Goal: Check status: Check status

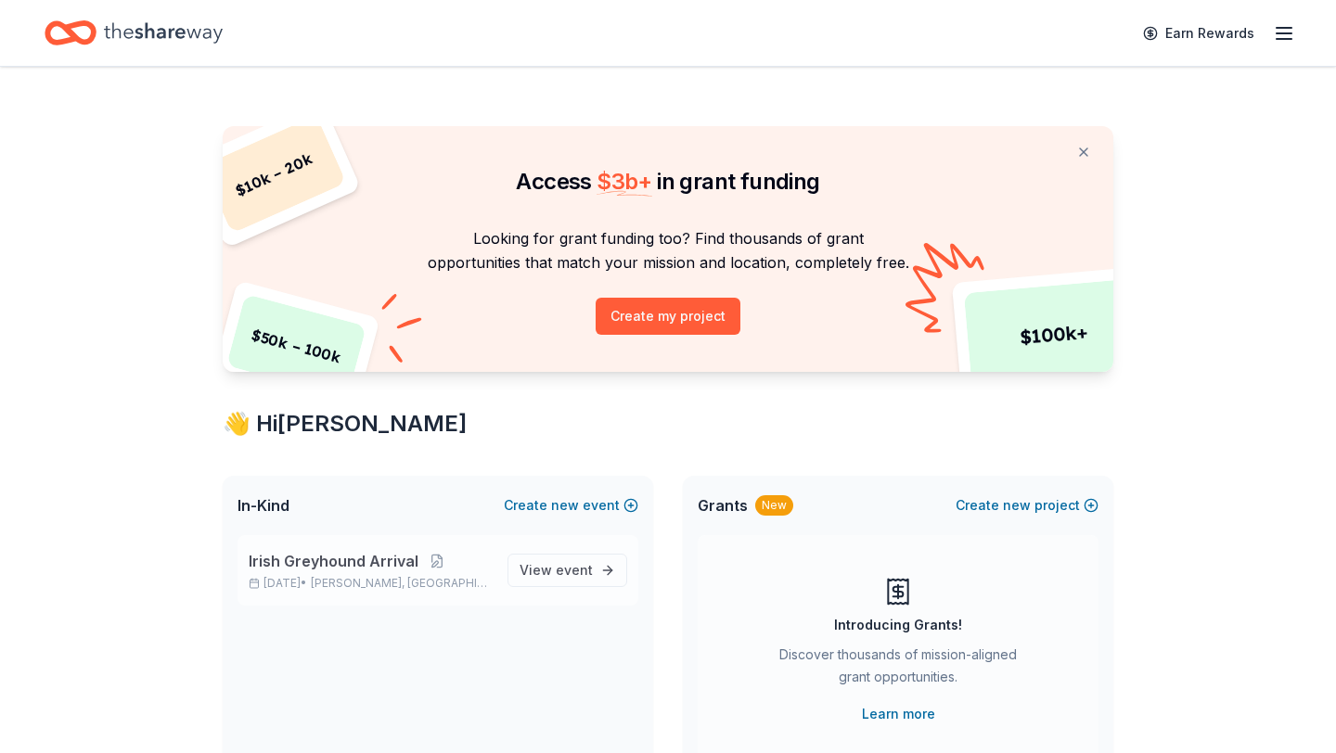
click at [355, 560] on span "Irish Greyhound Arrival" at bounding box center [334, 561] width 170 height 22
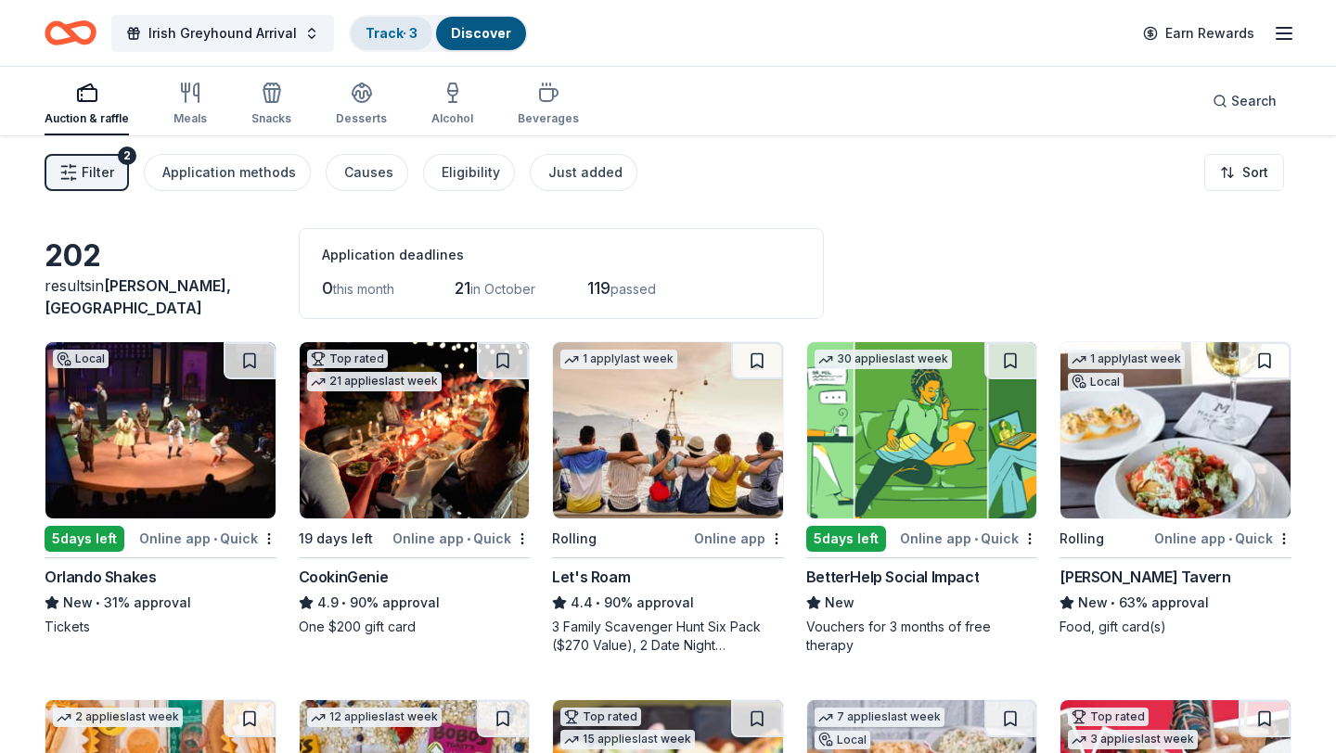
click at [365, 26] on link "Track · 3" at bounding box center [391, 33] width 52 height 16
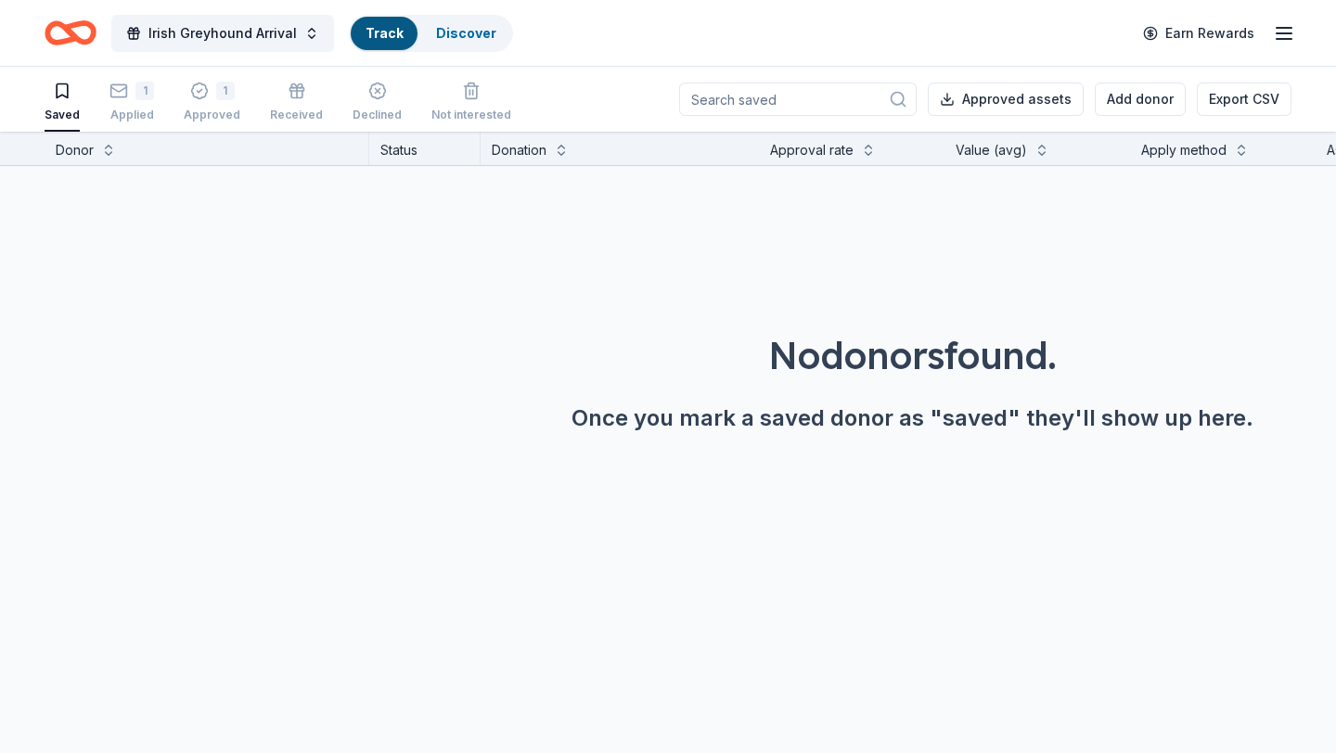
scroll to position [1, 0]
click at [125, 108] on div "Applied" at bounding box center [131, 114] width 45 height 15
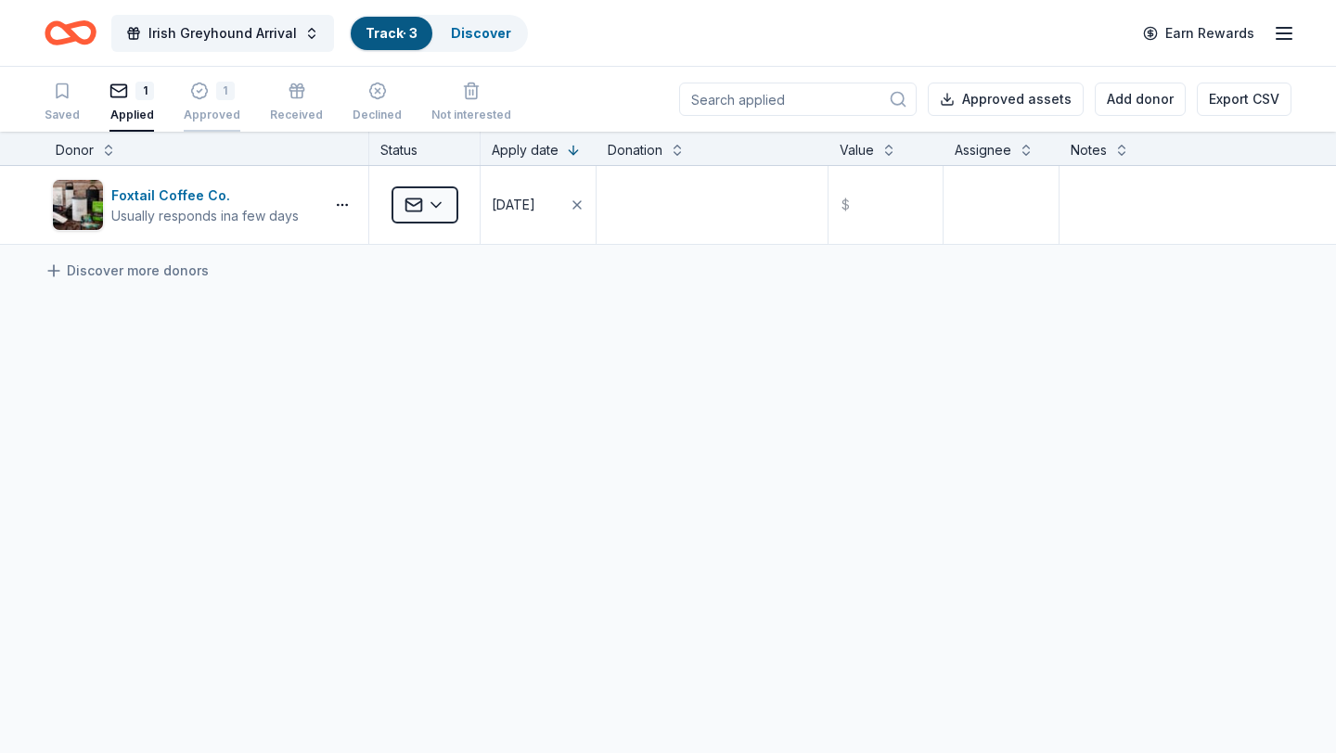
click at [193, 88] on icon "button" at bounding box center [199, 91] width 19 height 19
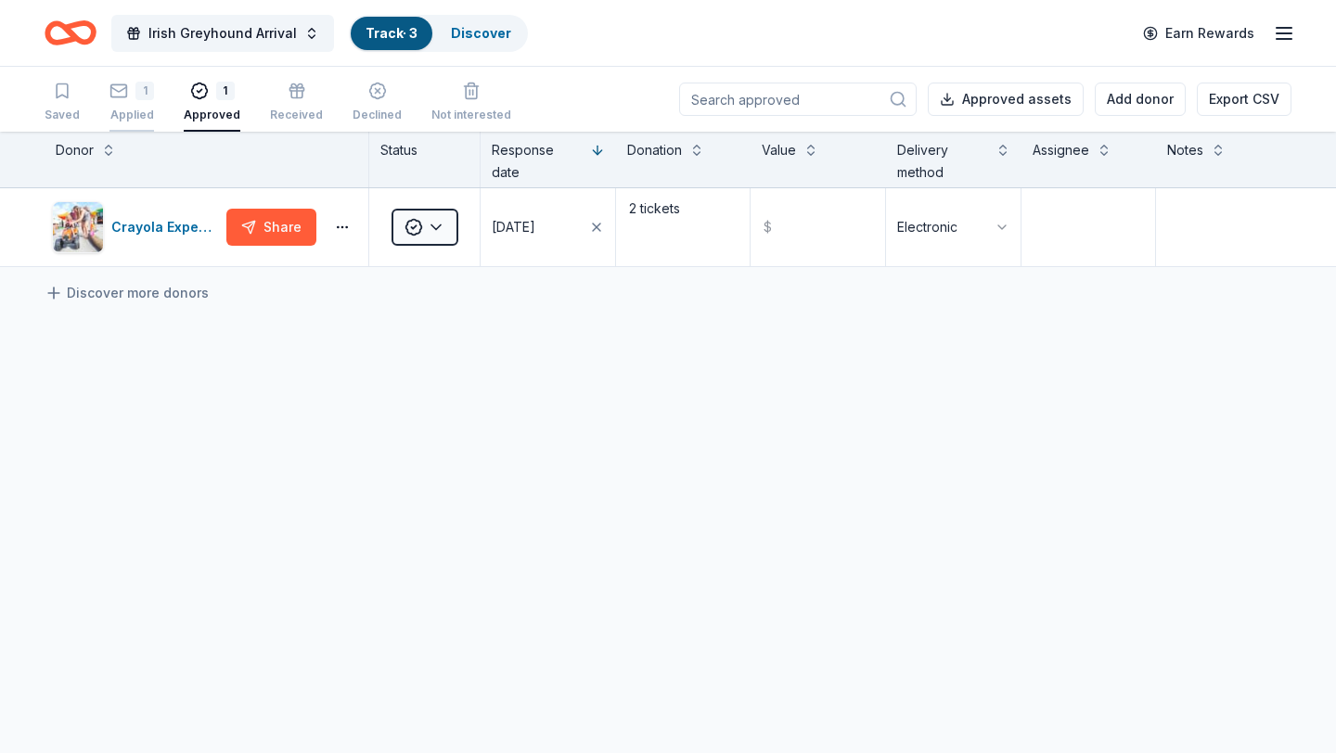
click at [121, 98] on icon "button" at bounding box center [118, 91] width 19 height 19
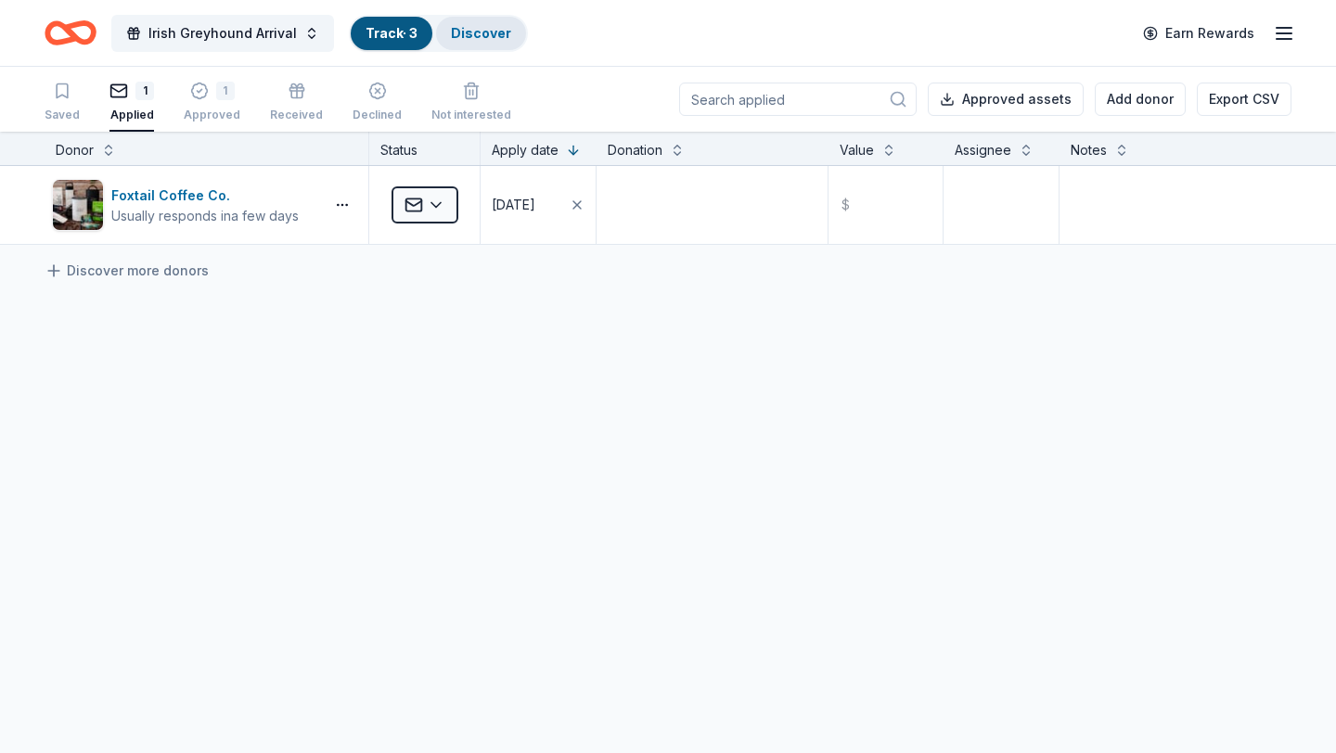
click at [483, 32] on link "Discover" at bounding box center [481, 33] width 60 height 16
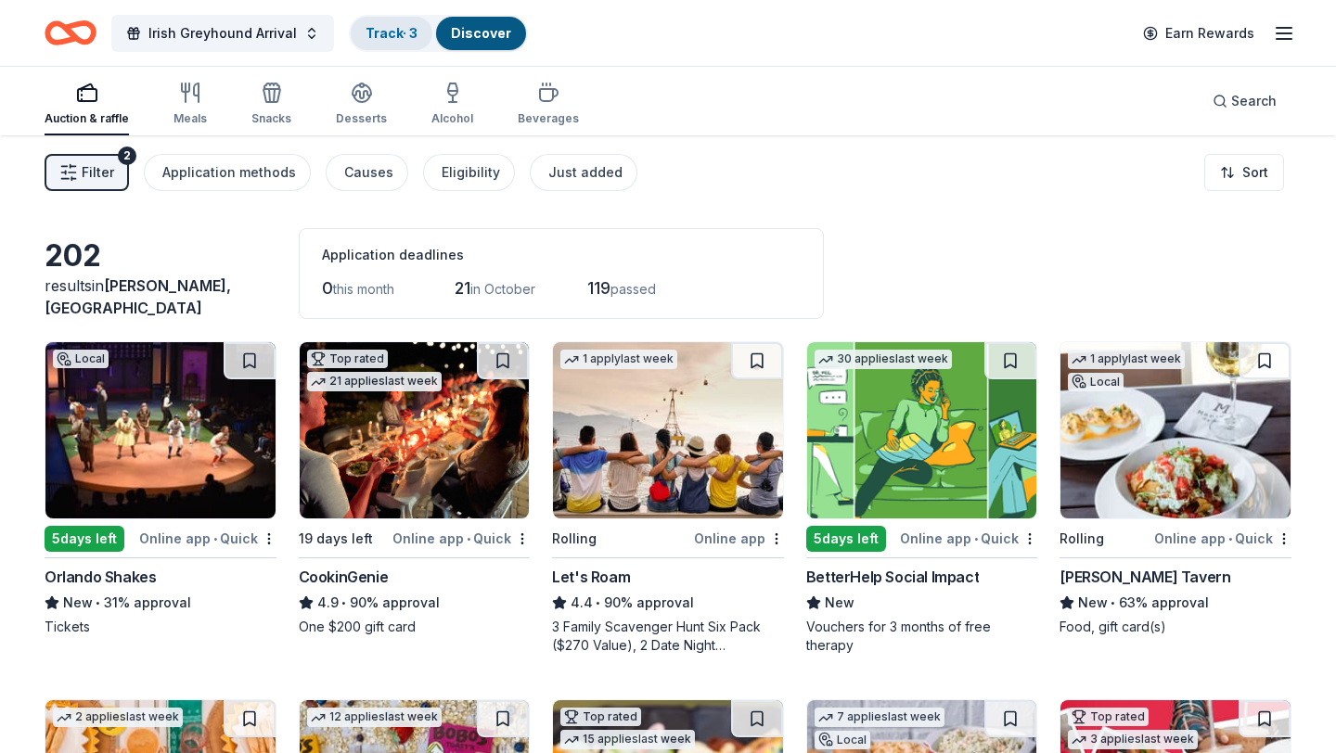
click at [403, 32] on link "Track · 3" at bounding box center [391, 33] width 52 height 16
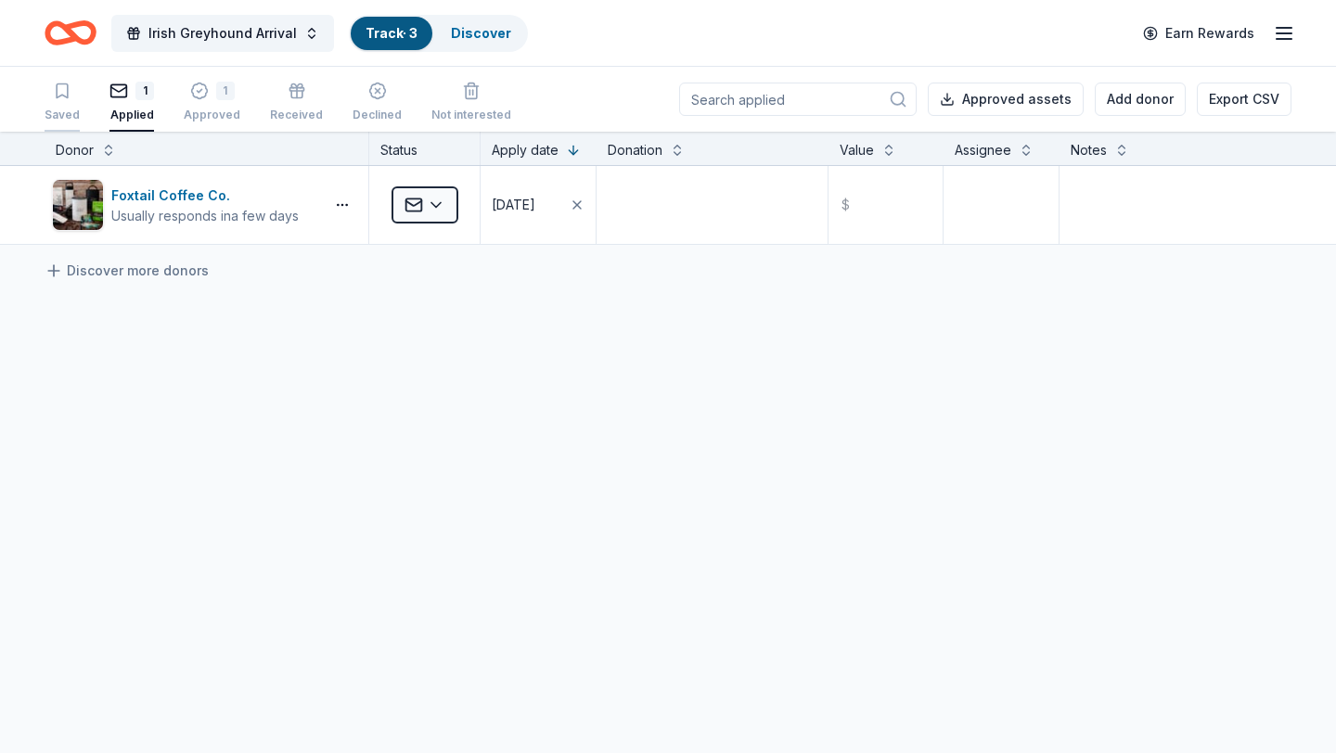
click at [60, 89] on icon "button" at bounding box center [62, 91] width 19 height 19
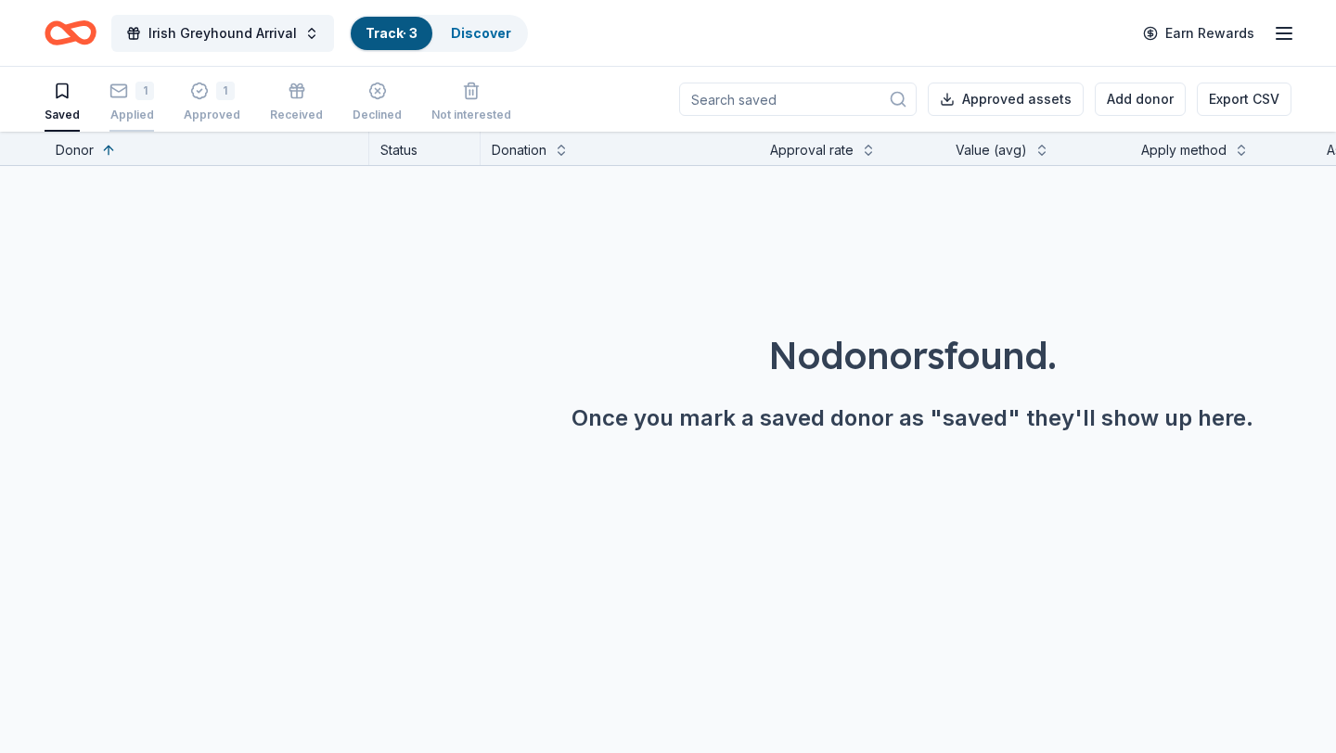
click at [135, 113] on div "Applied" at bounding box center [131, 115] width 45 height 15
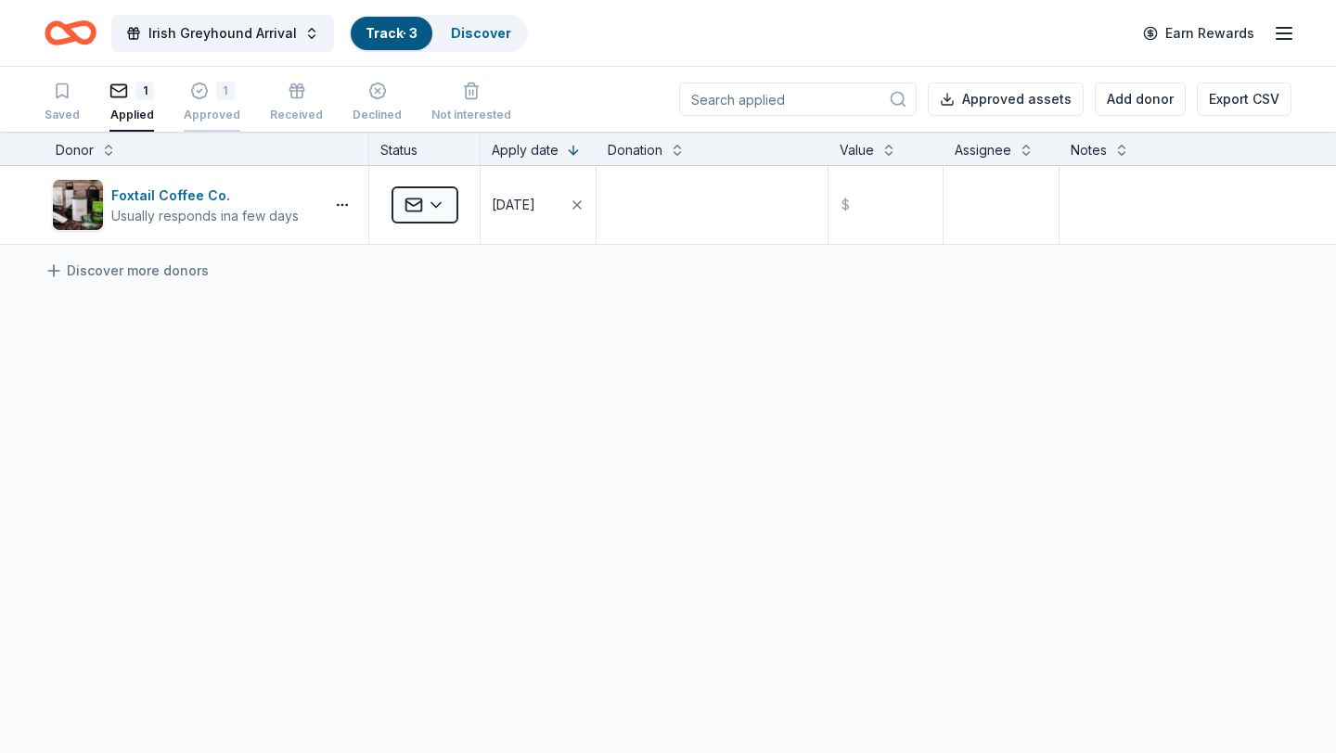
click at [221, 103] on div "1 Approved" at bounding box center [212, 102] width 57 height 41
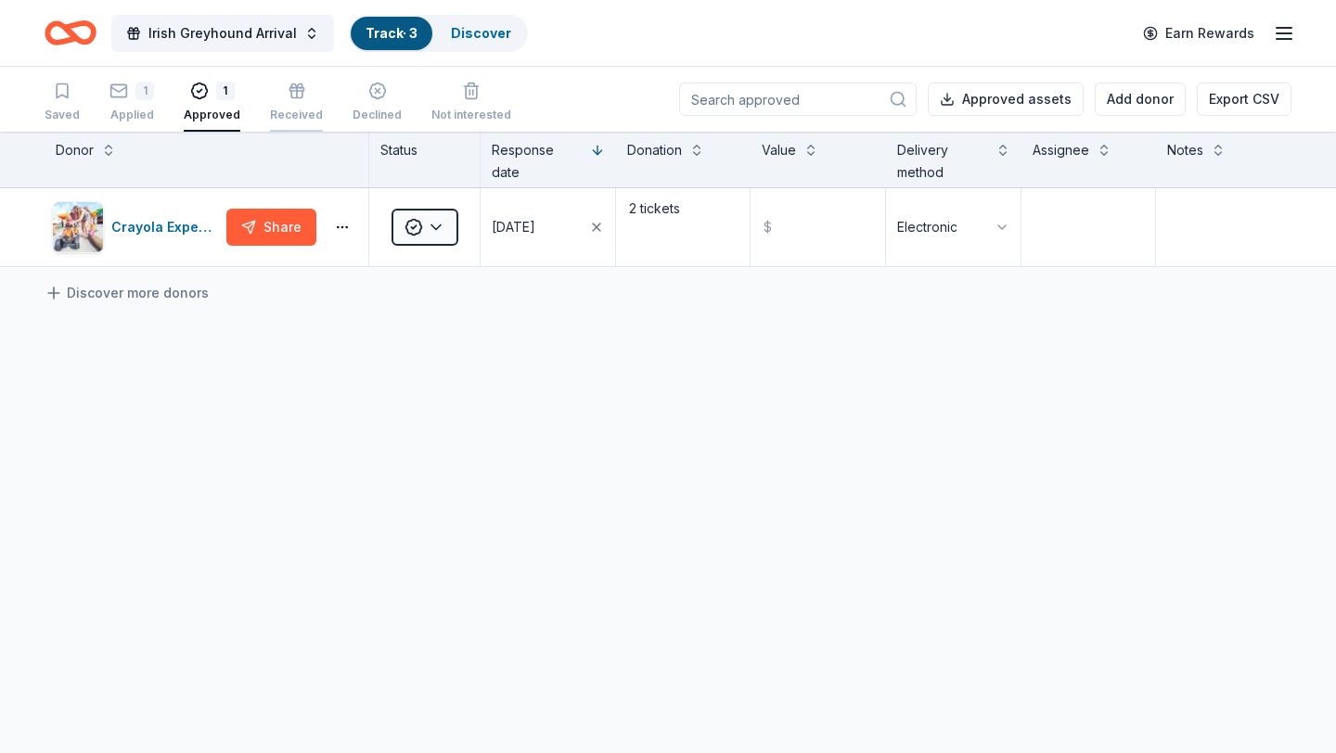
click at [284, 100] on div "Received" at bounding box center [296, 102] width 53 height 41
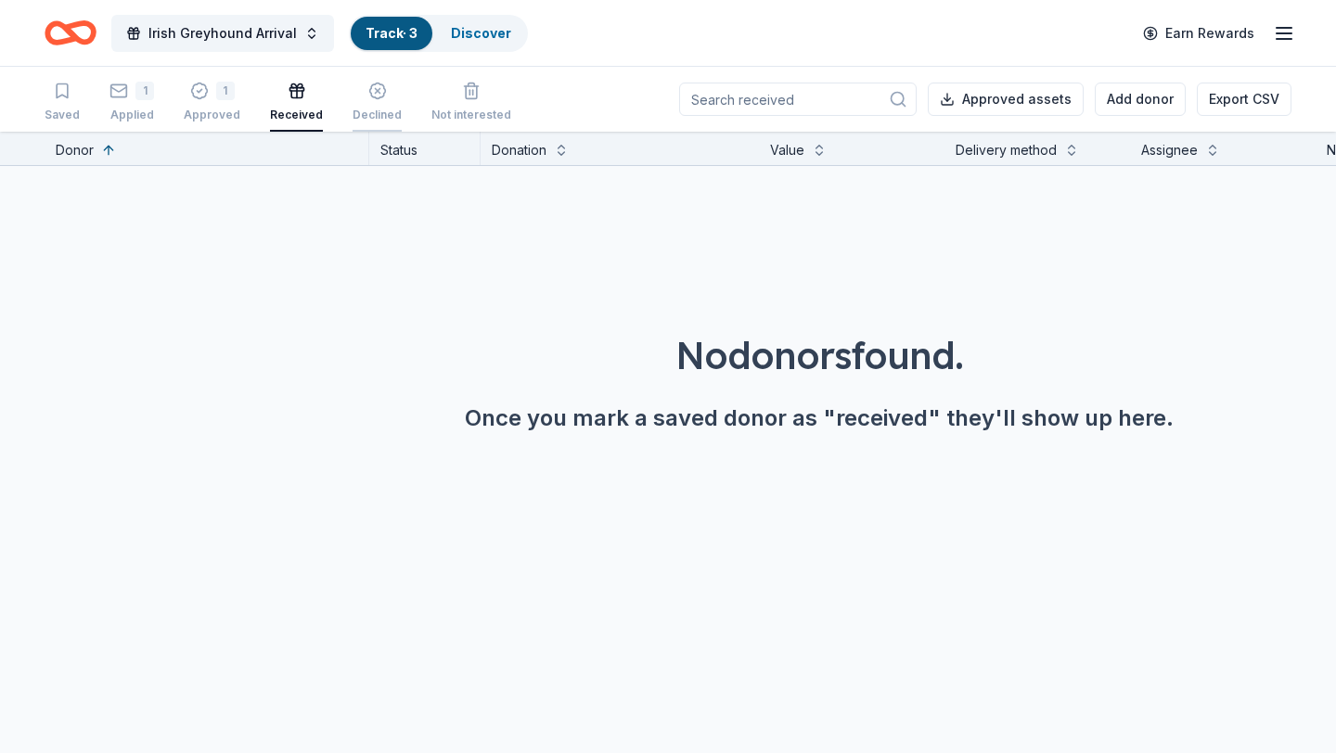
click at [356, 102] on div "Declined" at bounding box center [376, 102] width 49 height 41
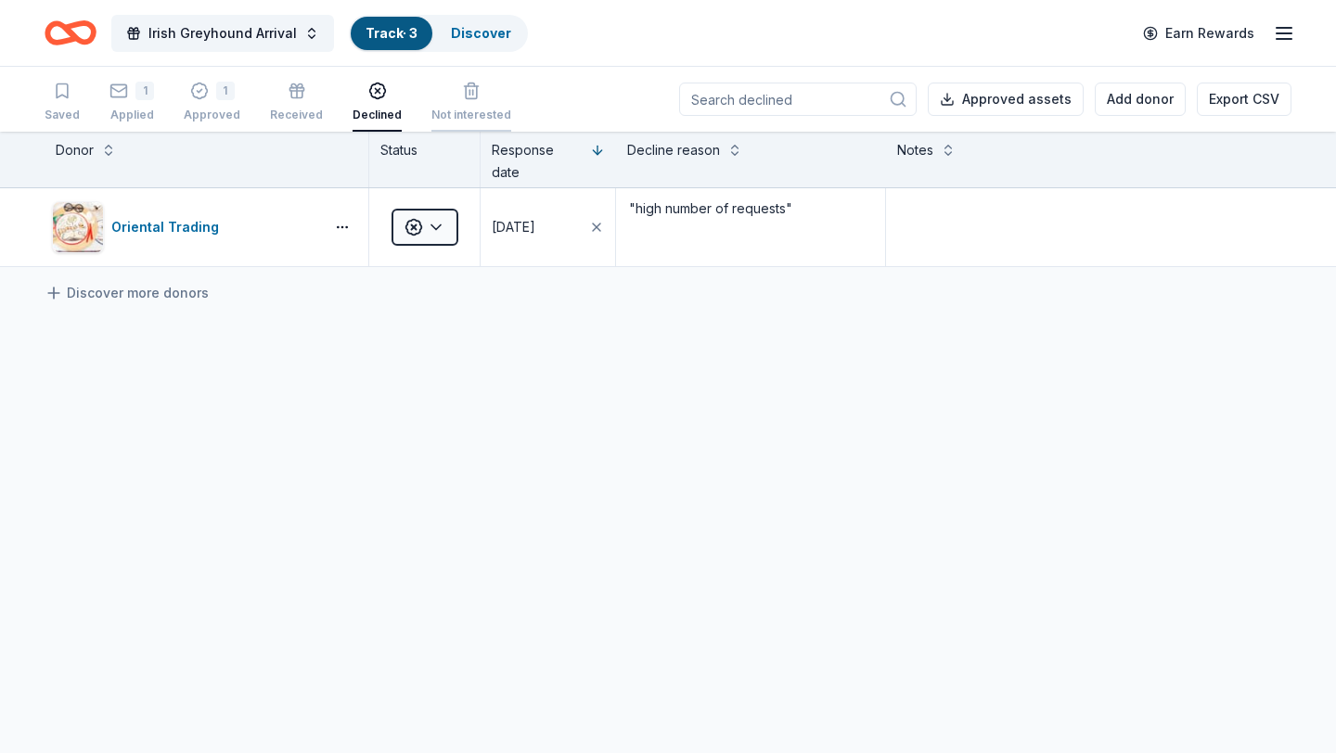
click at [462, 113] on div "Not interested" at bounding box center [471, 115] width 80 height 15
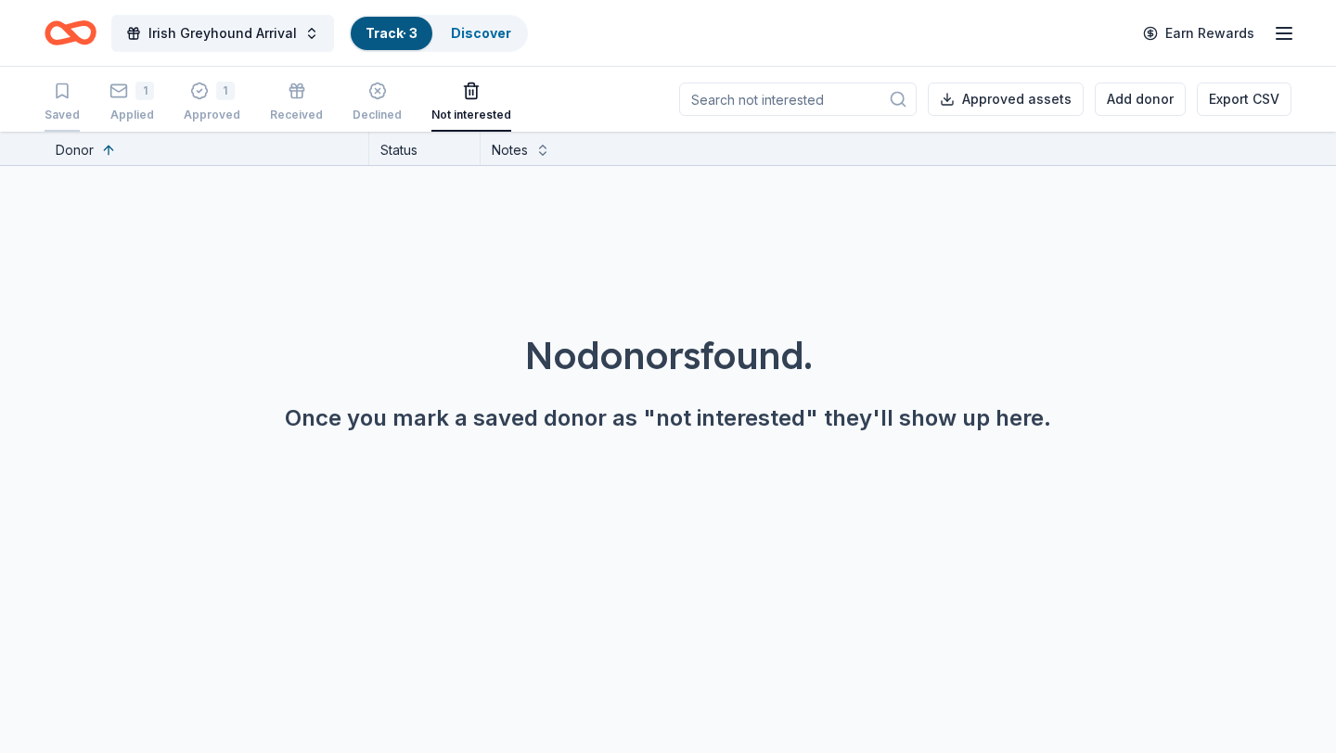
click at [46, 109] on div "Saved" at bounding box center [62, 115] width 35 height 15
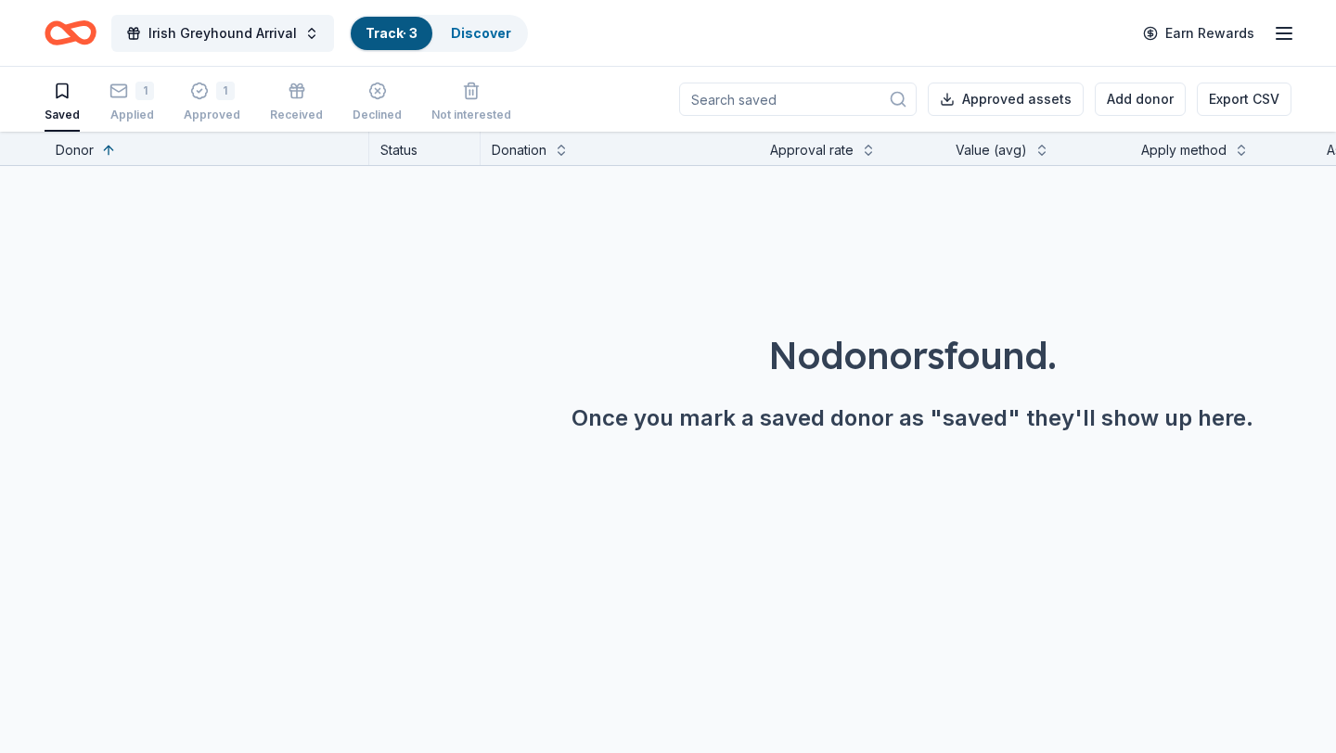
click at [75, 29] on icon "Home" at bounding box center [71, 33] width 52 height 44
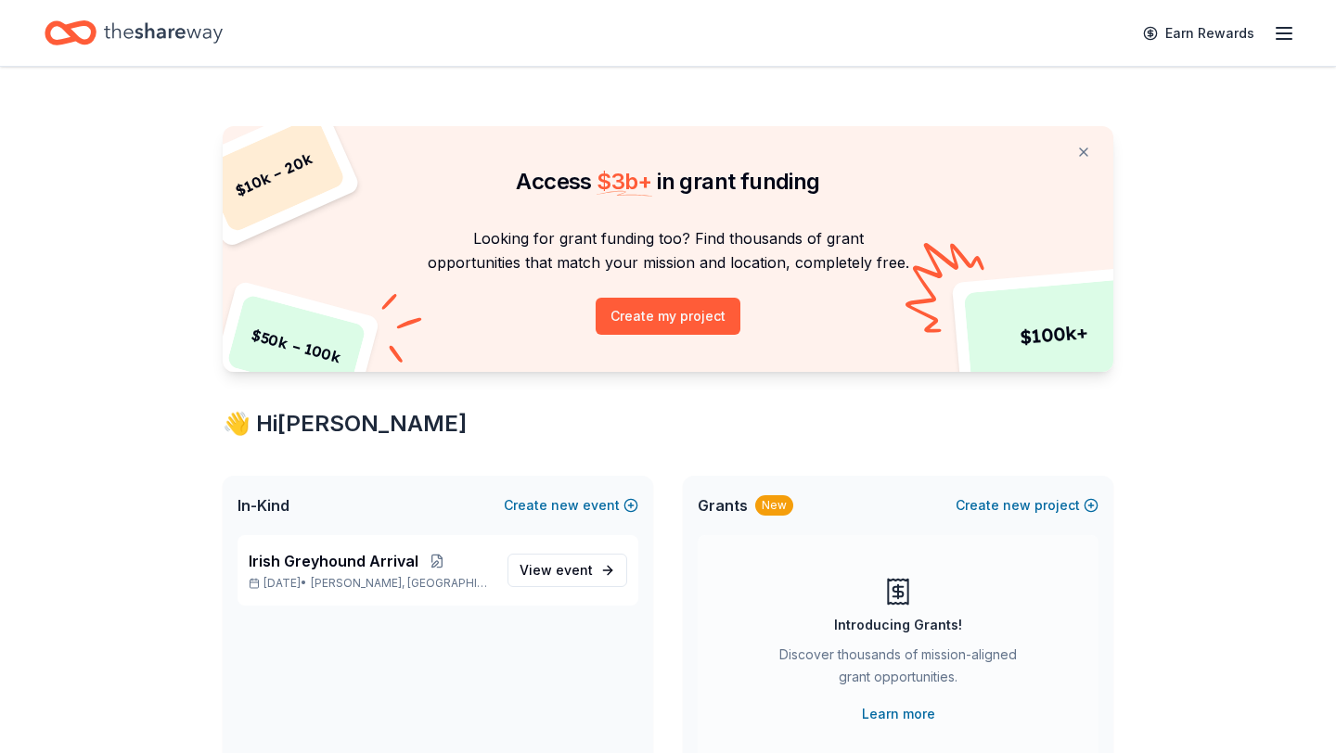
click at [720, 508] on span "Grants" at bounding box center [722, 505] width 50 height 22
click at [434, 477] on div "In-Kind Create new event" at bounding box center [438, 505] width 430 height 59
click at [1285, 30] on icon "button" at bounding box center [1283, 33] width 22 height 22
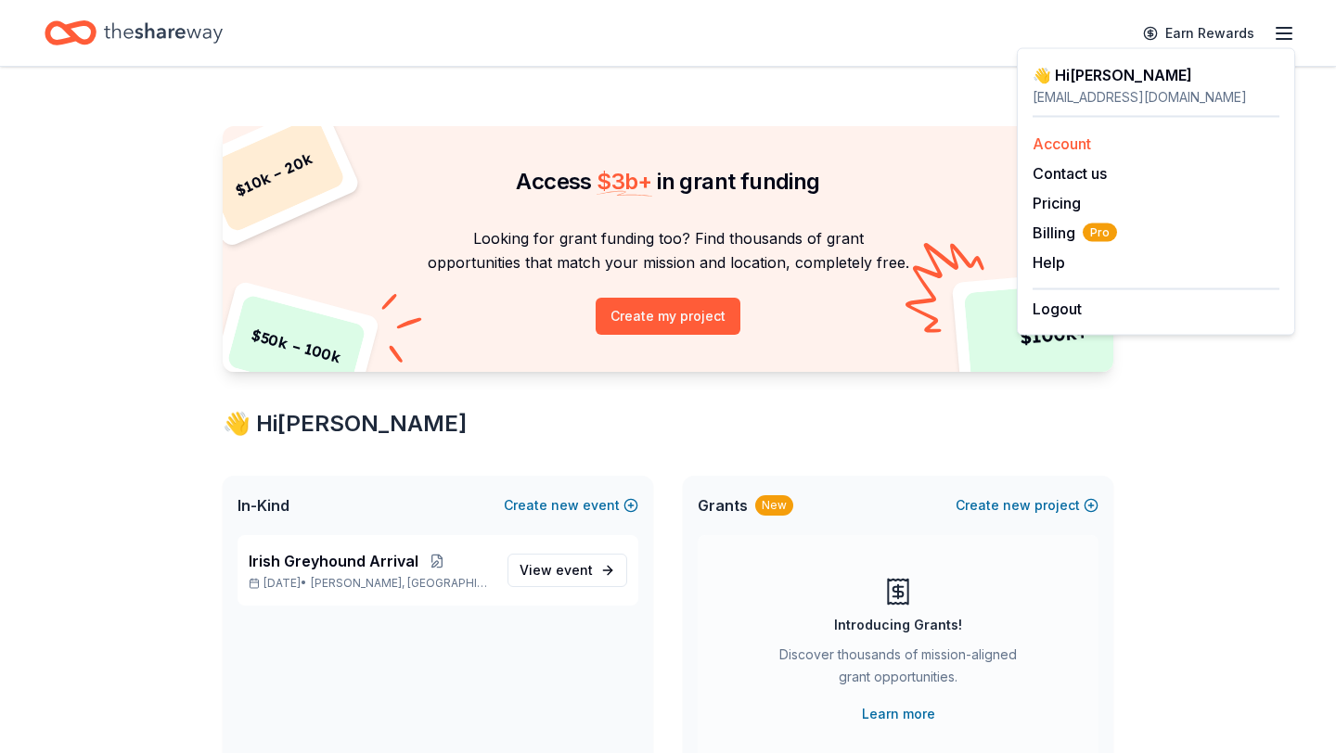
click at [1064, 141] on link "Account" at bounding box center [1061, 143] width 58 height 19
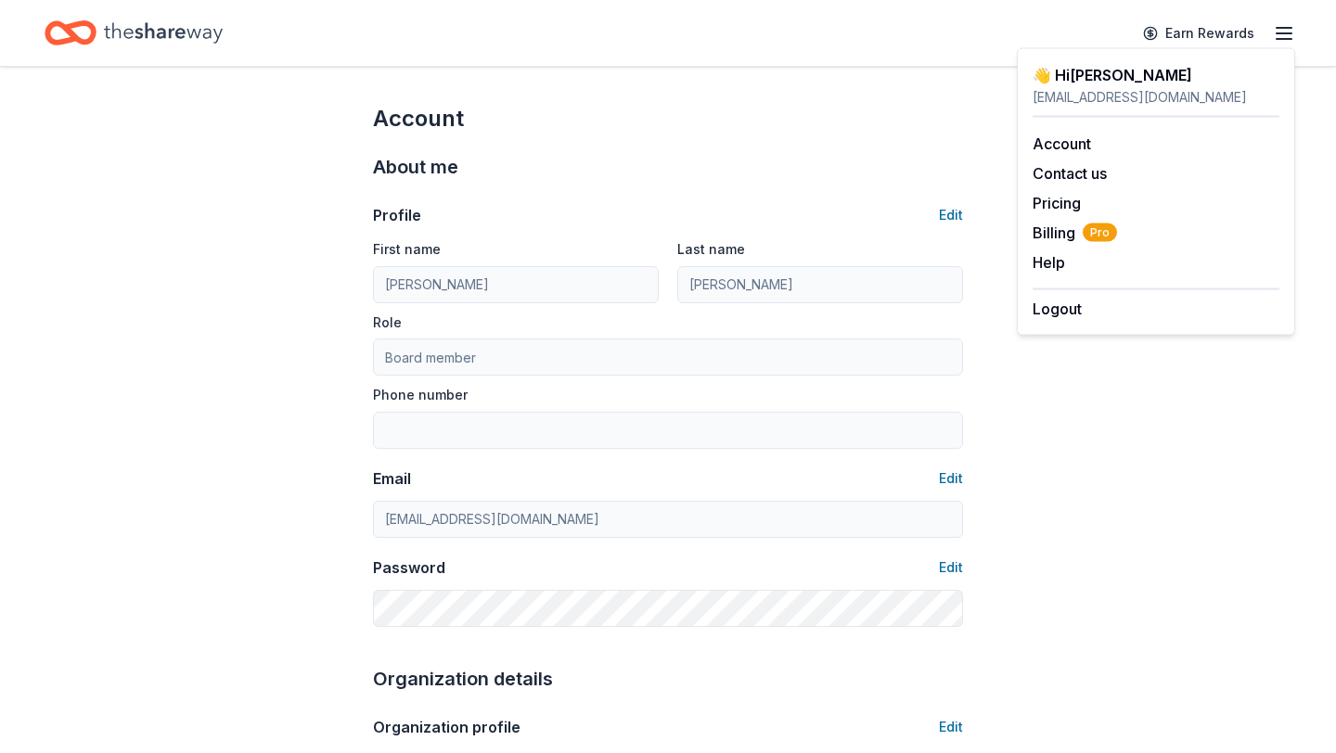
click at [1078, 92] on div "topdog@greyhoundsinmotion.com" at bounding box center [1155, 97] width 247 height 22
click at [1068, 58] on div "👋 Hi Leah topdog@greyhoundsinmotion.com Account Contact us Pricing Billing Pro …" at bounding box center [1155, 192] width 278 height 288
click at [51, 33] on icon "Home" at bounding box center [71, 33] width 52 height 44
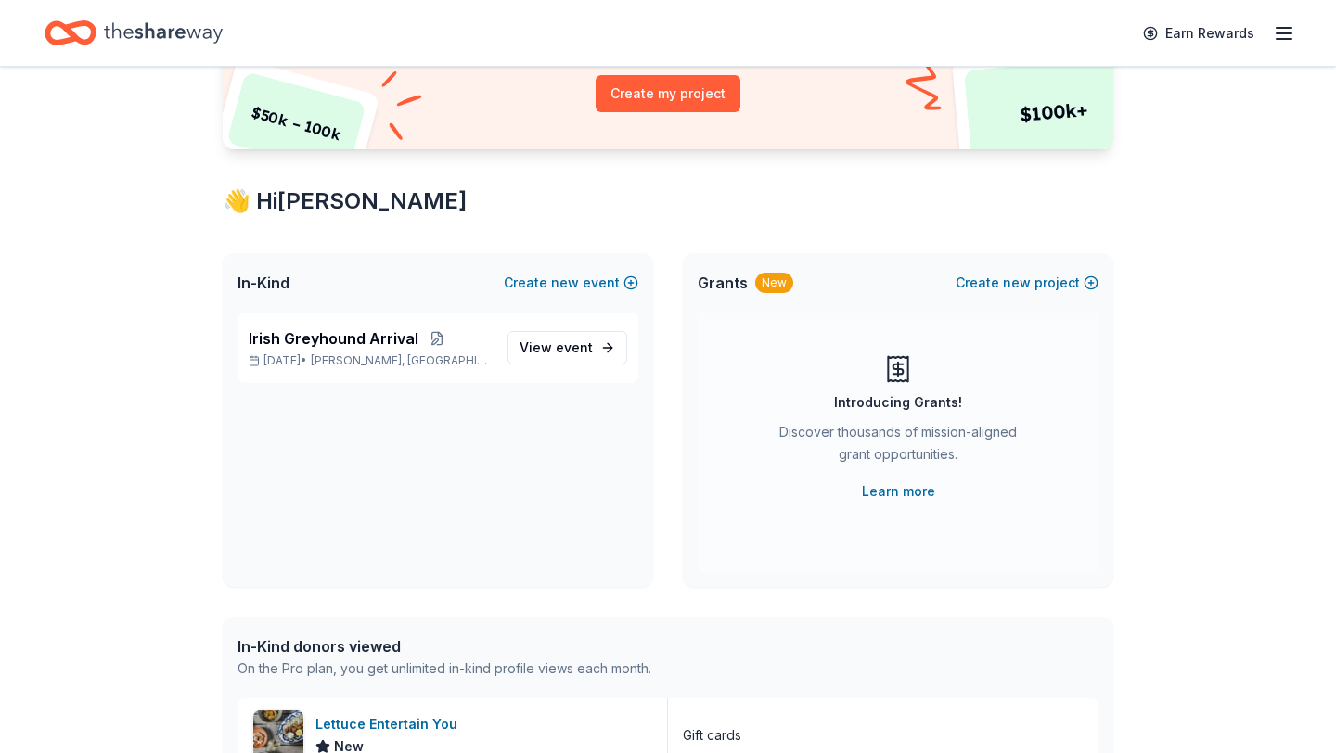
scroll to position [175, 0]
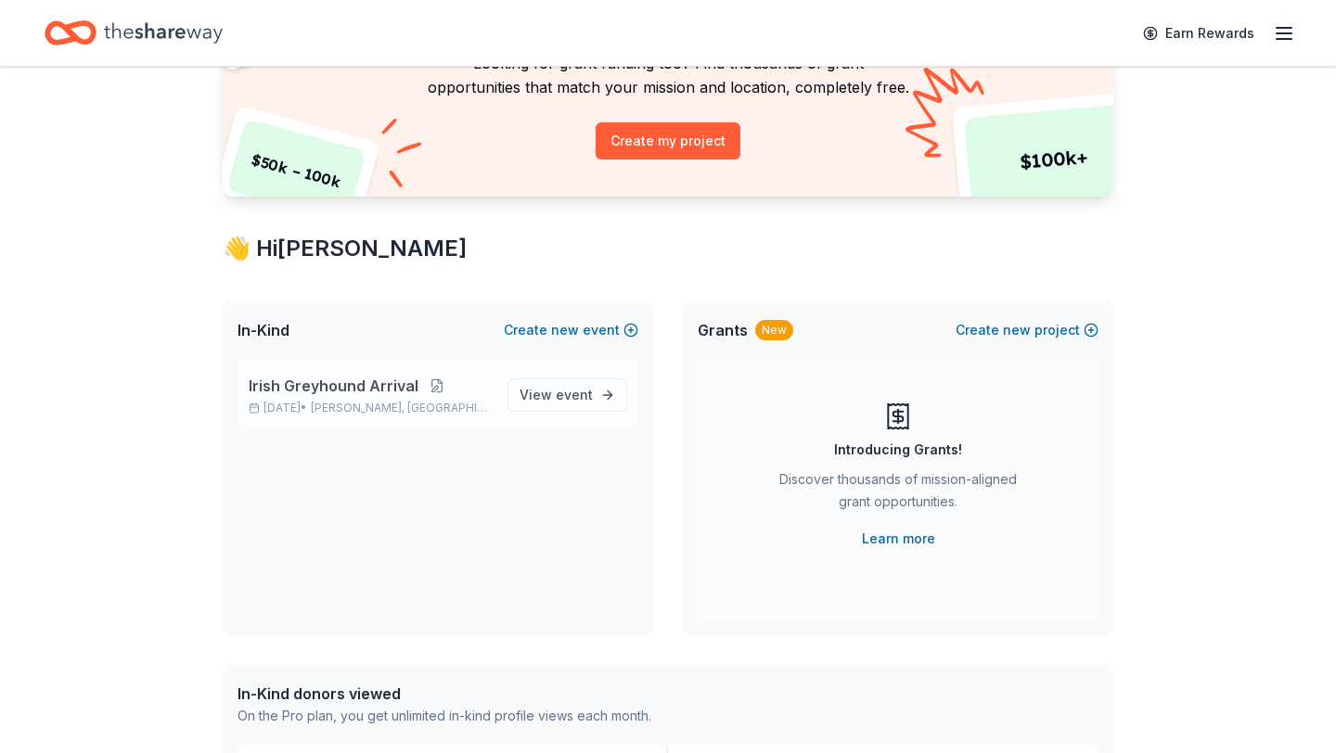
click at [434, 385] on button at bounding box center [436, 385] width 37 height 15
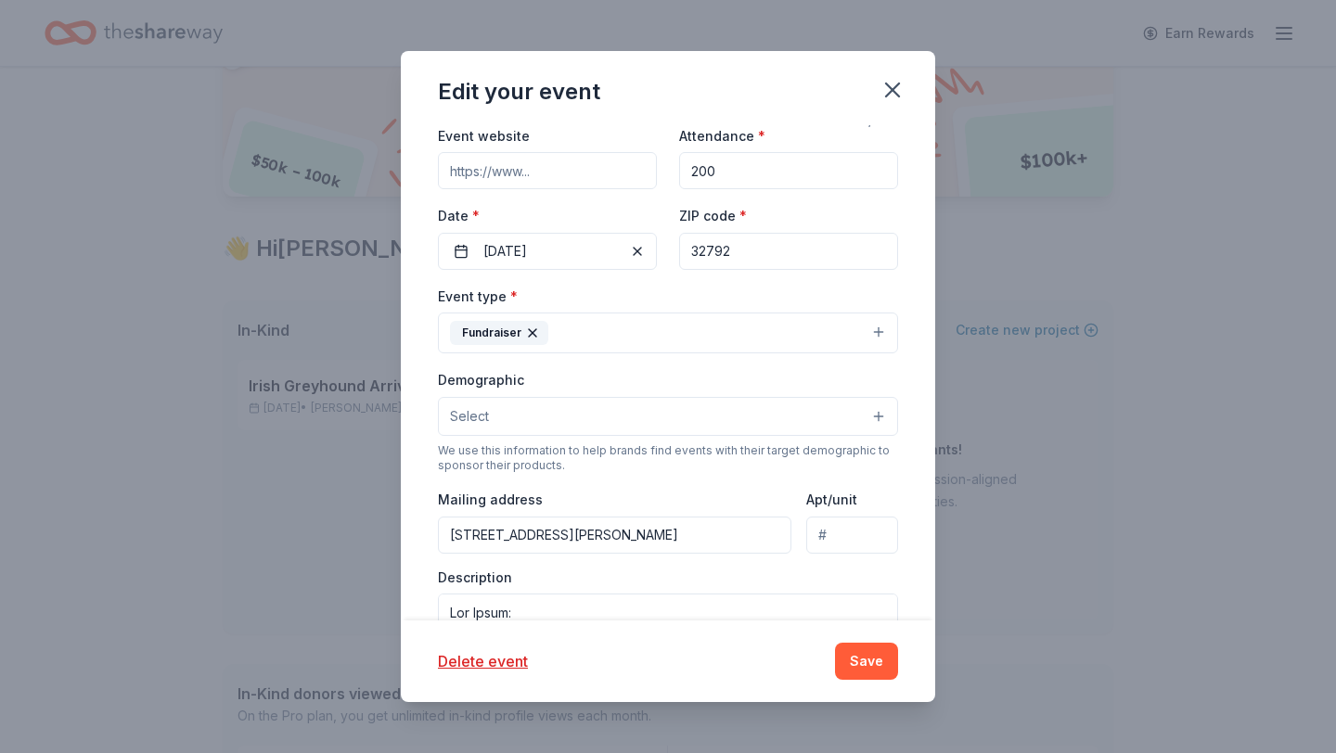
scroll to position [508, 0]
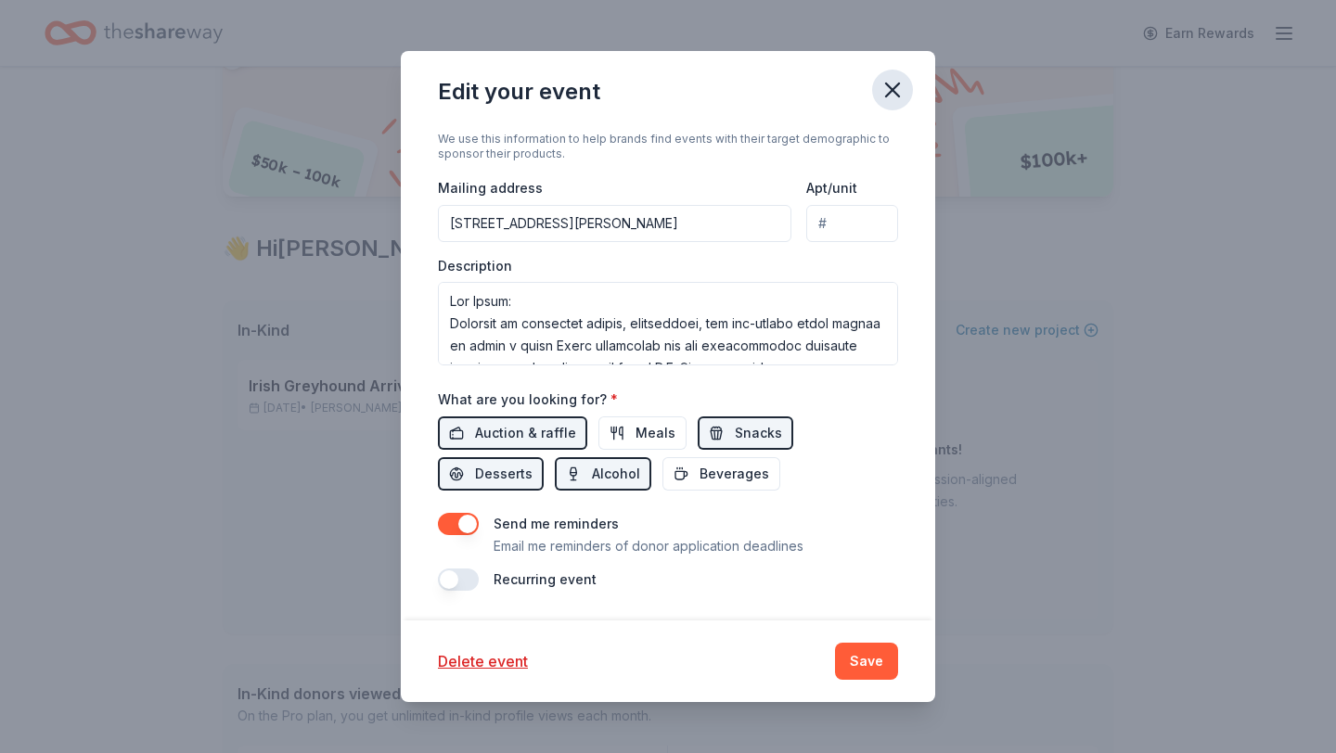
click at [890, 96] on icon "button" at bounding box center [892, 90] width 26 height 26
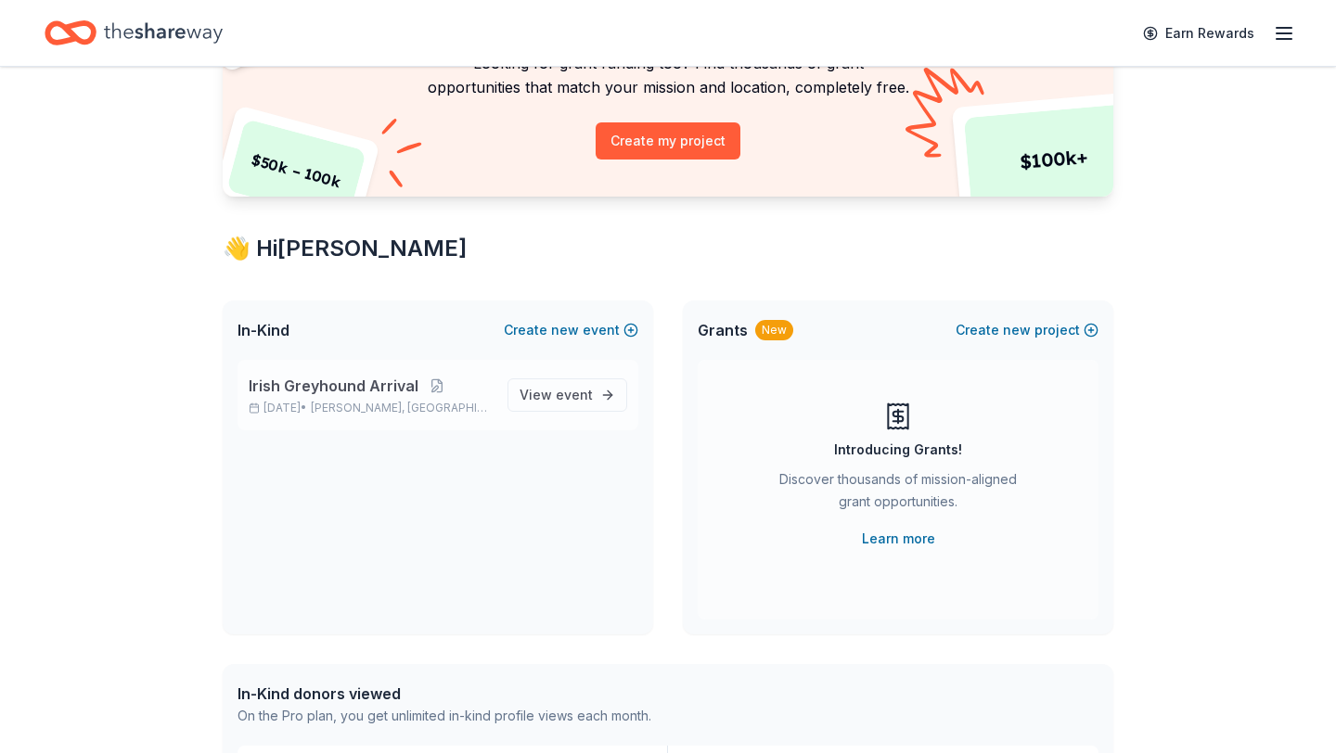
click at [306, 399] on div "Irish Greyhound Arrival Oct 23, 2025 • Aloma, FL" at bounding box center [371, 395] width 244 height 41
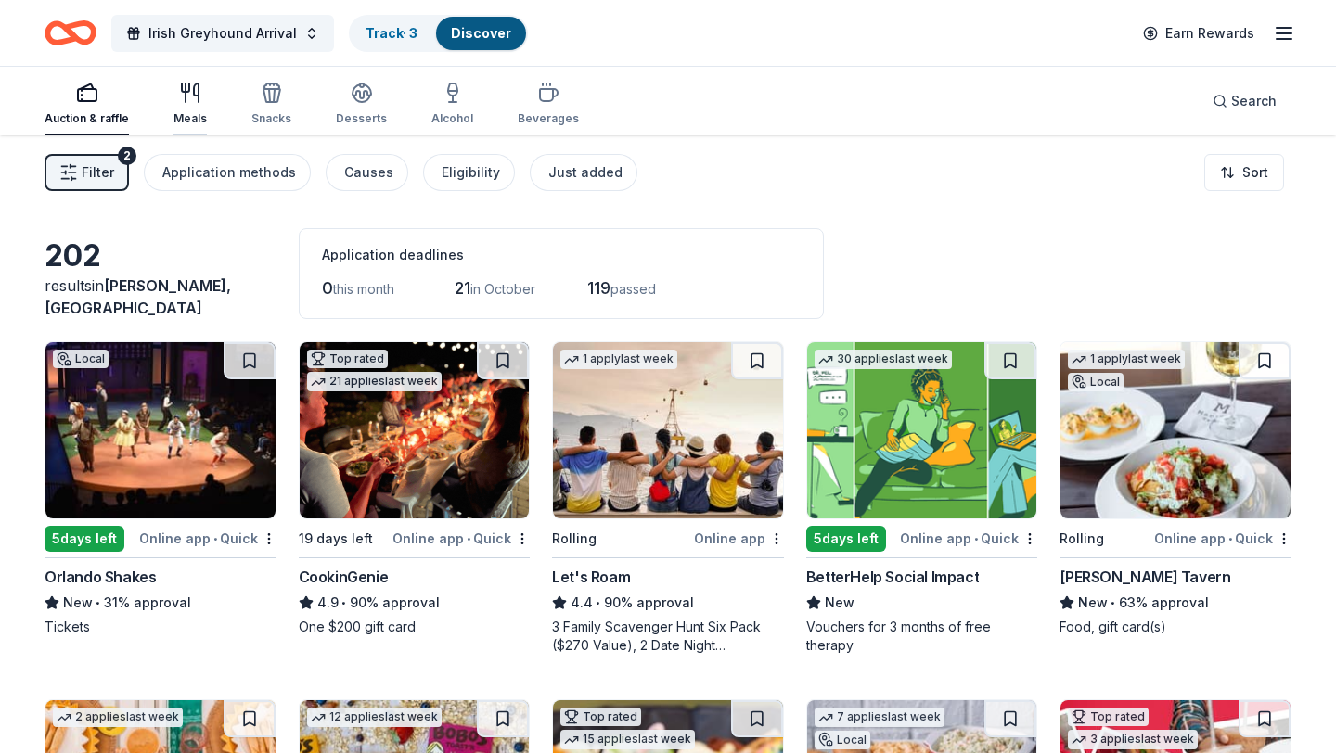
click at [198, 98] on icon "button" at bounding box center [190, 93] width 22 height 22
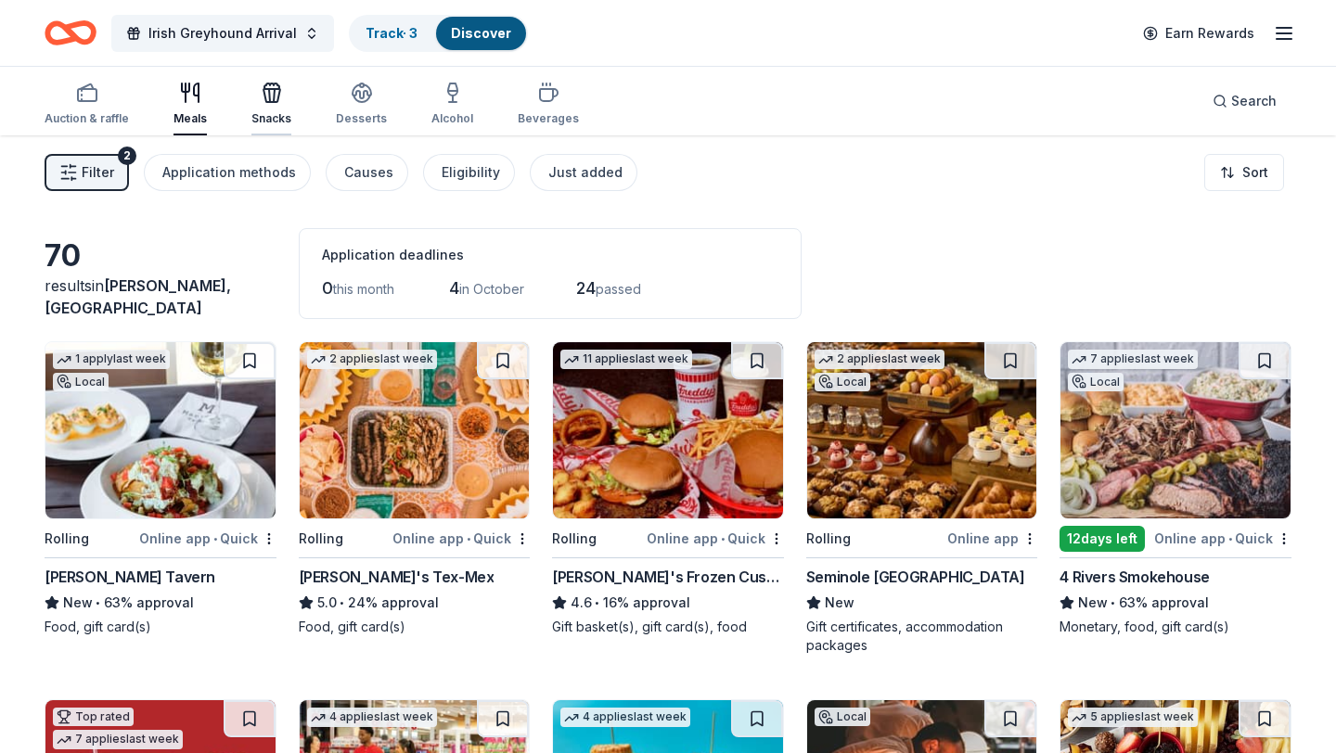
click at [274, 94] on icon "button" at bounding box center [272, 93] width 22 height 22
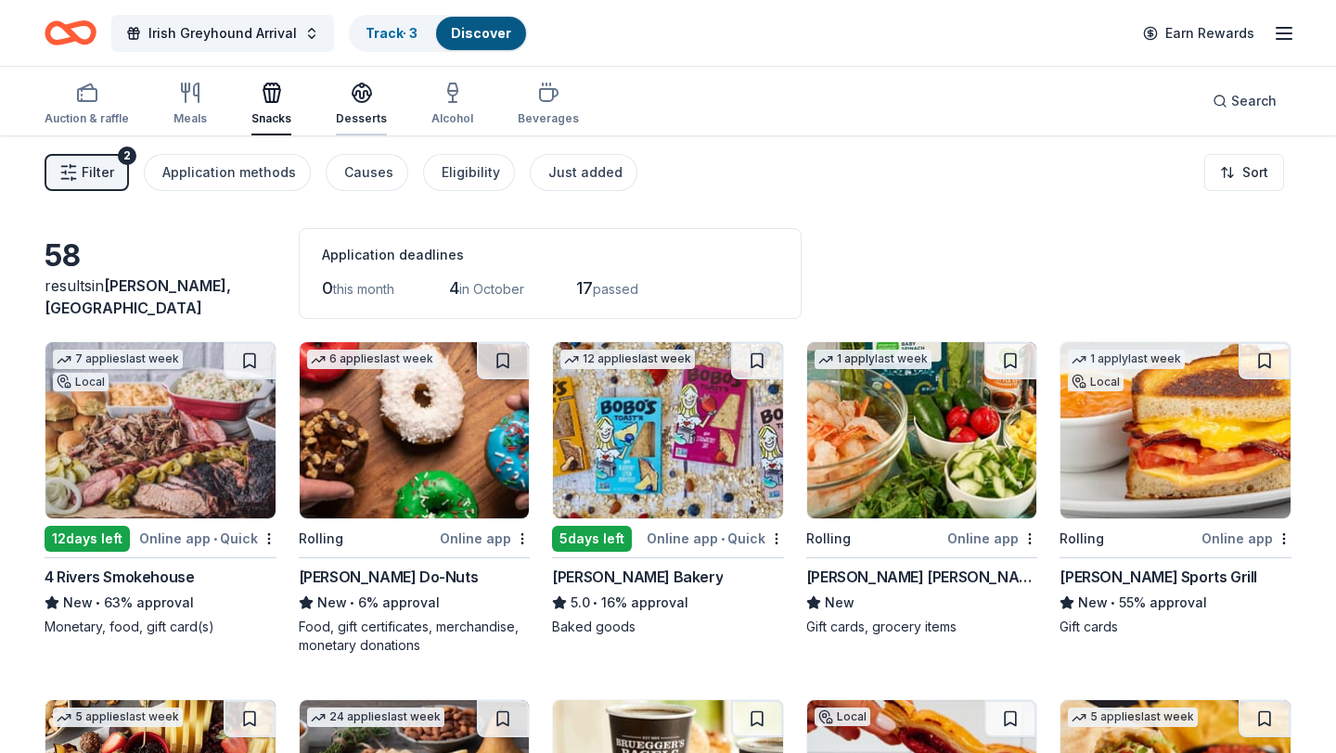
click at [337, 108] on div "Desserts" at bounding box center [361, 104] width 51 height 45
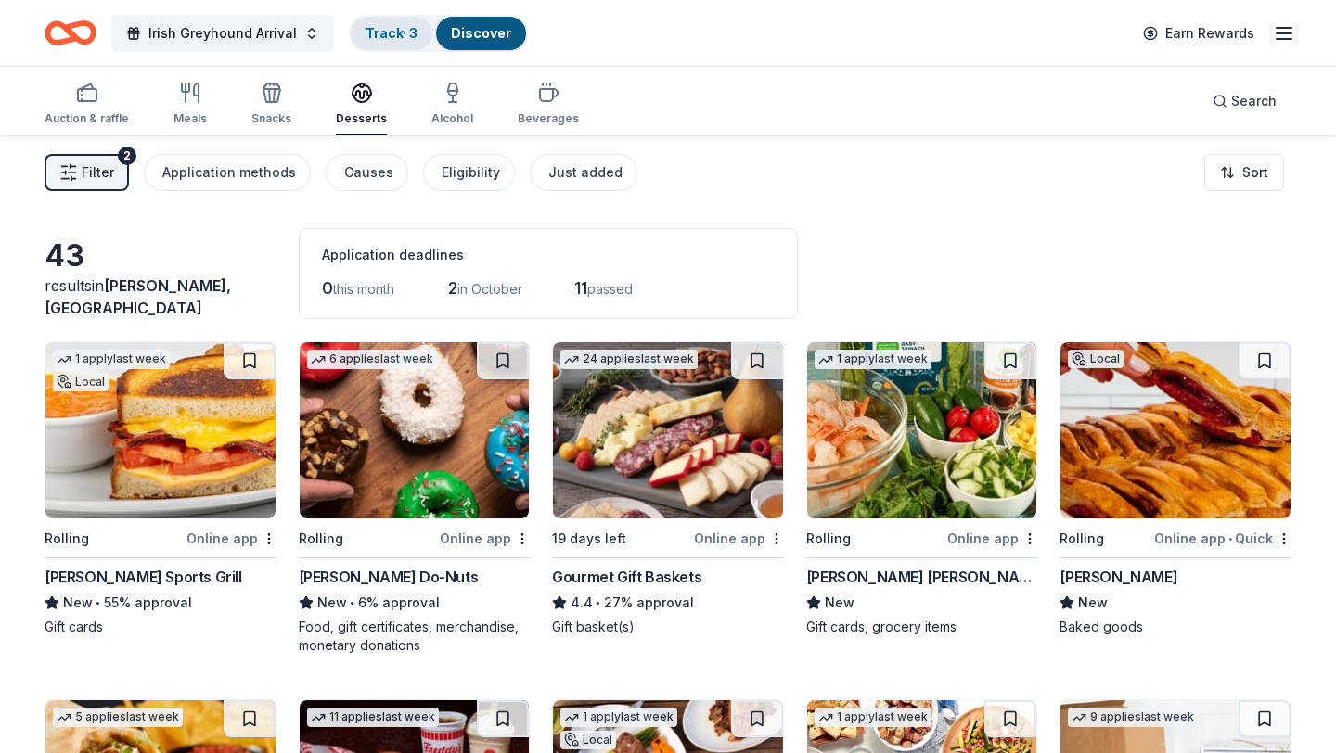
click at [379, 37] on link "Track · 3" at bounding box center [391, 33] width 52 height 16
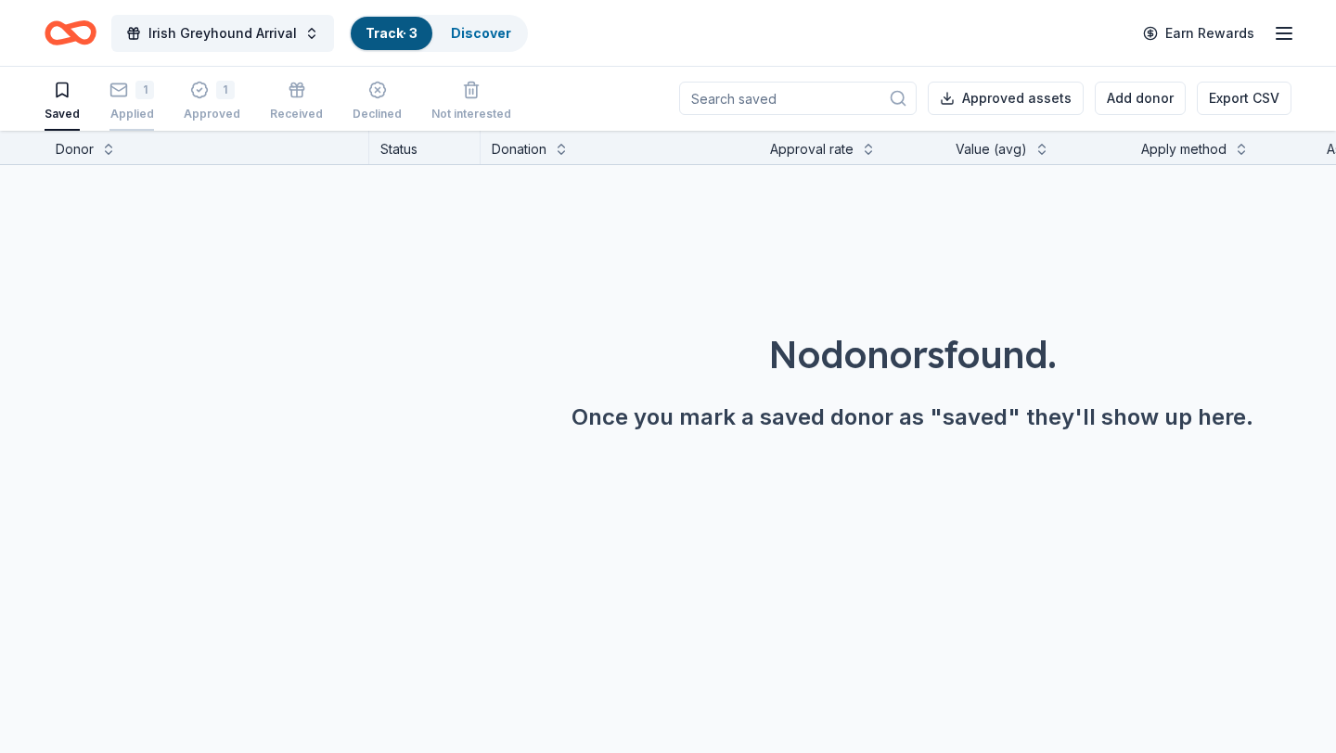
click at [130, 104] on div "1 Applied" at bounding box center [131, 101] width 45 height 41
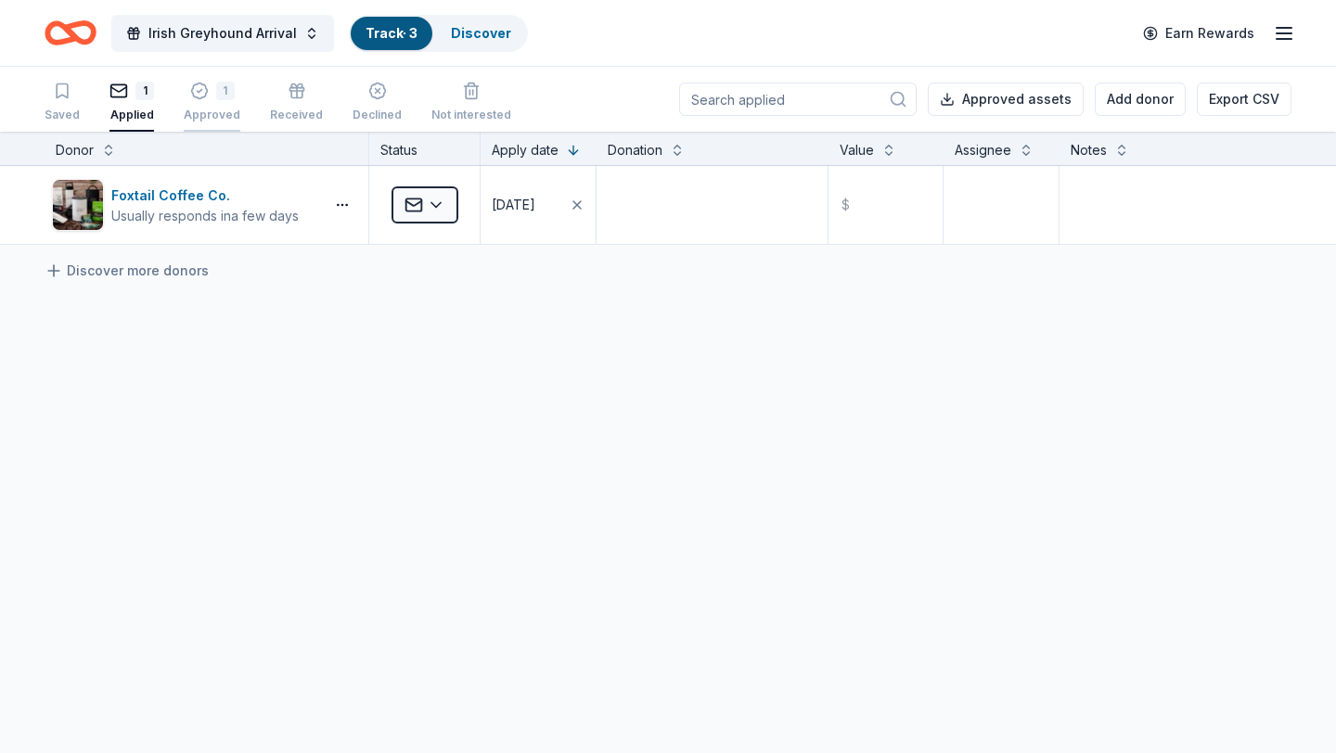
click at [211, 109] on div "Approved" at bounding box center [212, 115] width 57 height 15
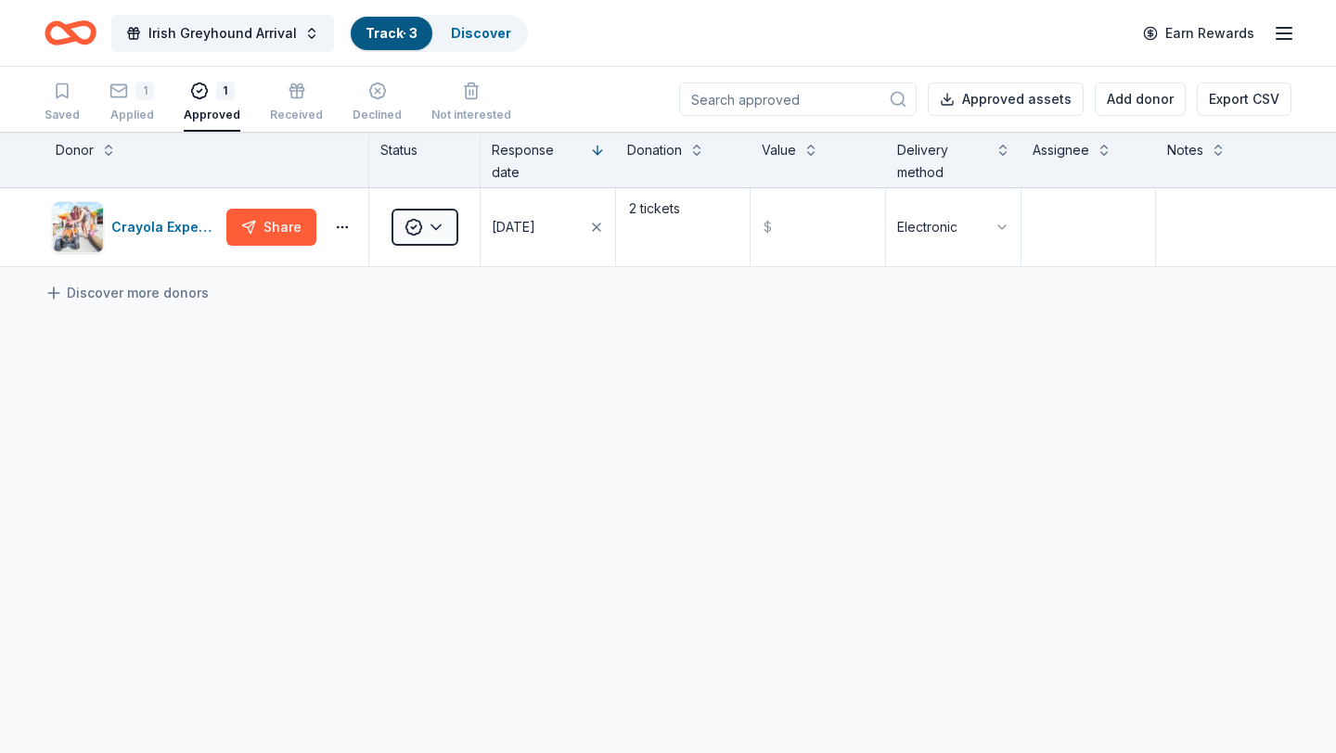
click at [168, 99] on div "Saved 1 Applied 1 Approved Received Declined Not interested" at bounding box center [278, 103] width 467 height 58
click at [149, 99] on div "1" at bounding box center [144, 91] width 19 height 19
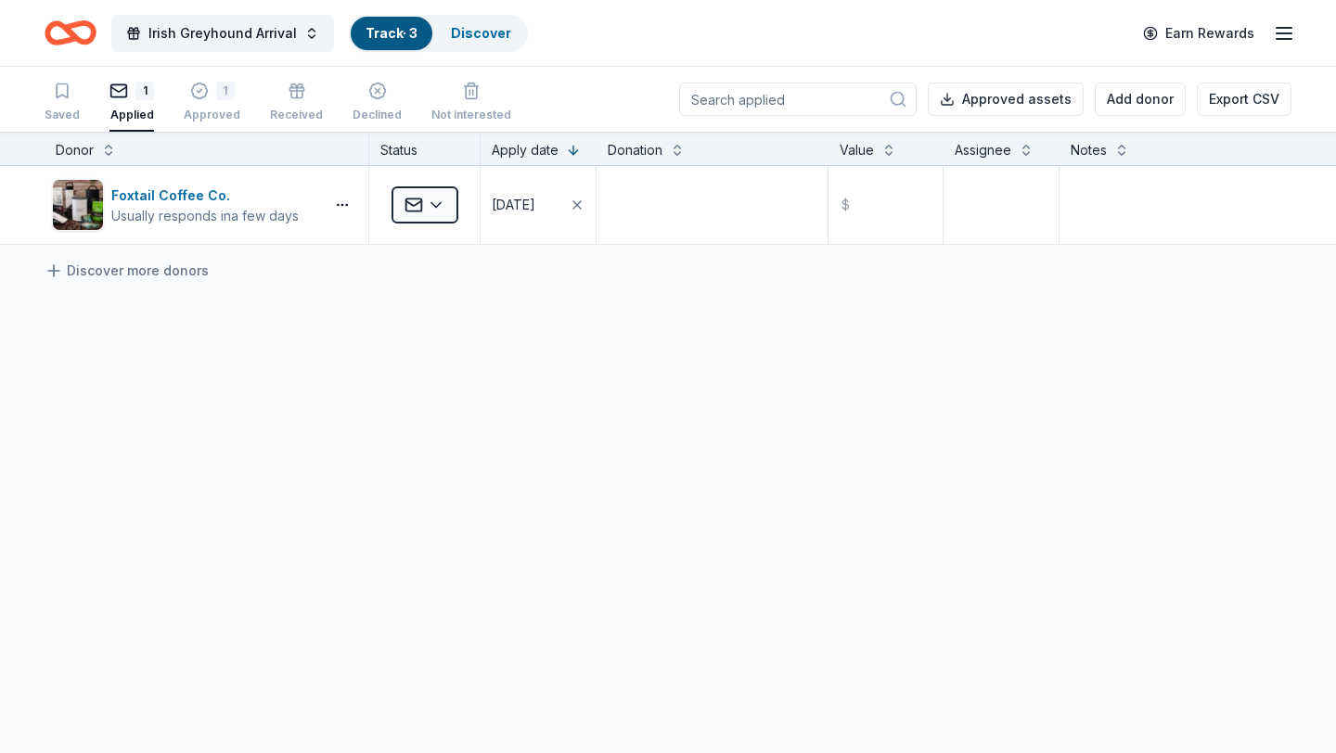
click at [367, 40] on link "Track · 3" at bounding box center [391, 33] width 52 height 16
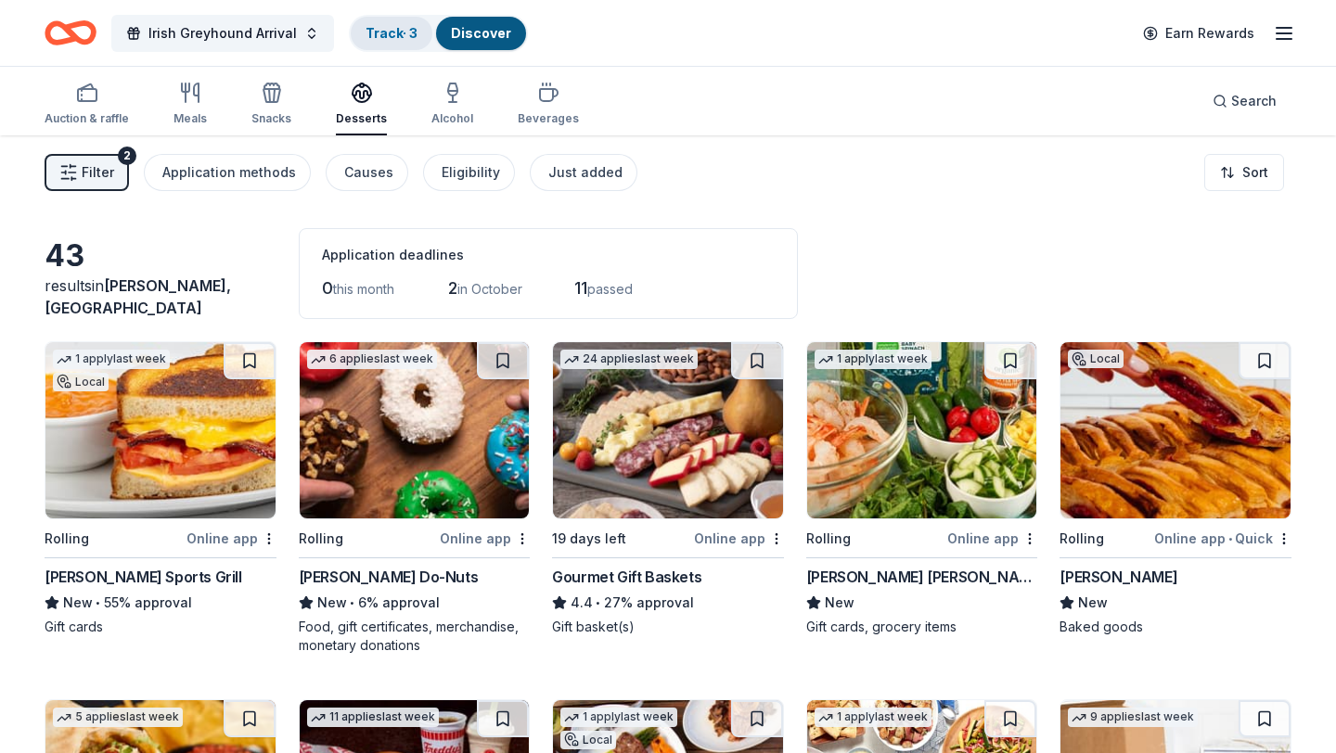
click at [391, 42] on div "Track · 3" at bounding box center [392, 33] width 82 height 33
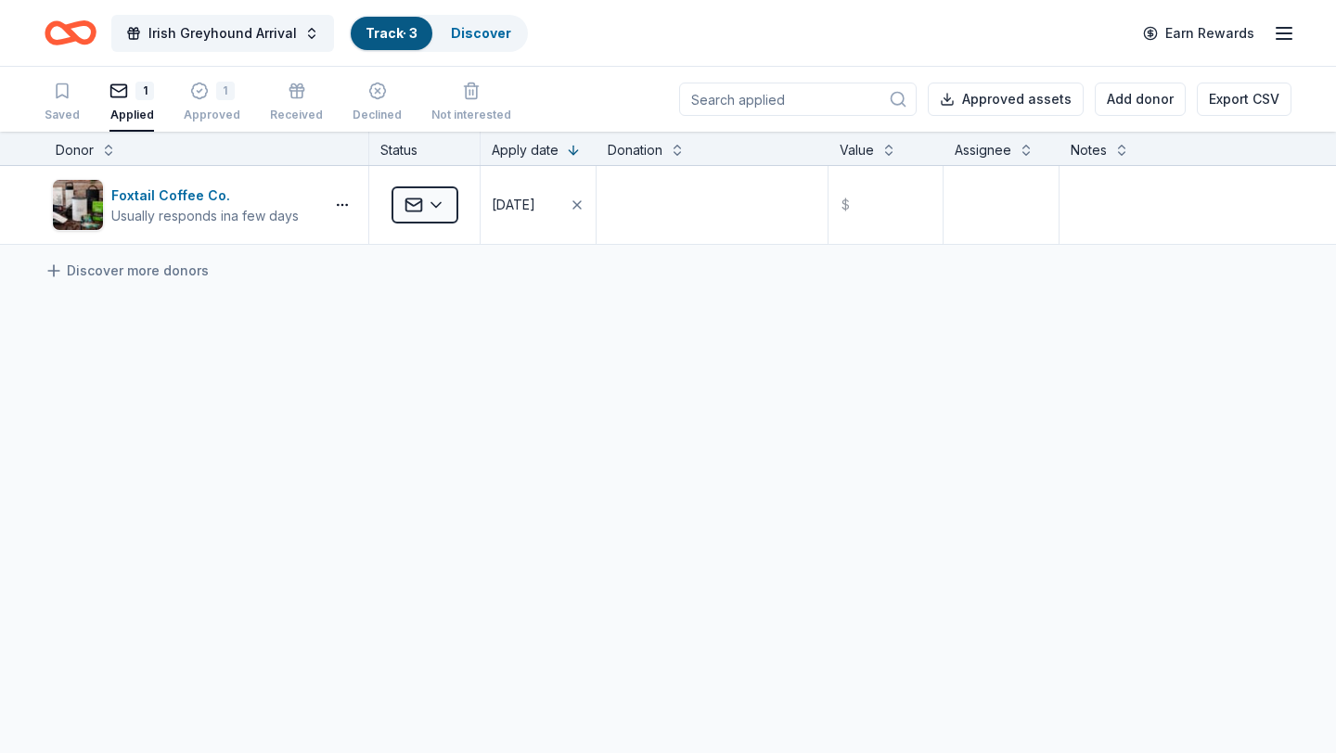
click at [128, 100] on div "1 Applied" at bounding box center [131, 102] width 45 height 41
click at [209, 97] on div "1" at bounding box center [212, 91] width 57 height 19
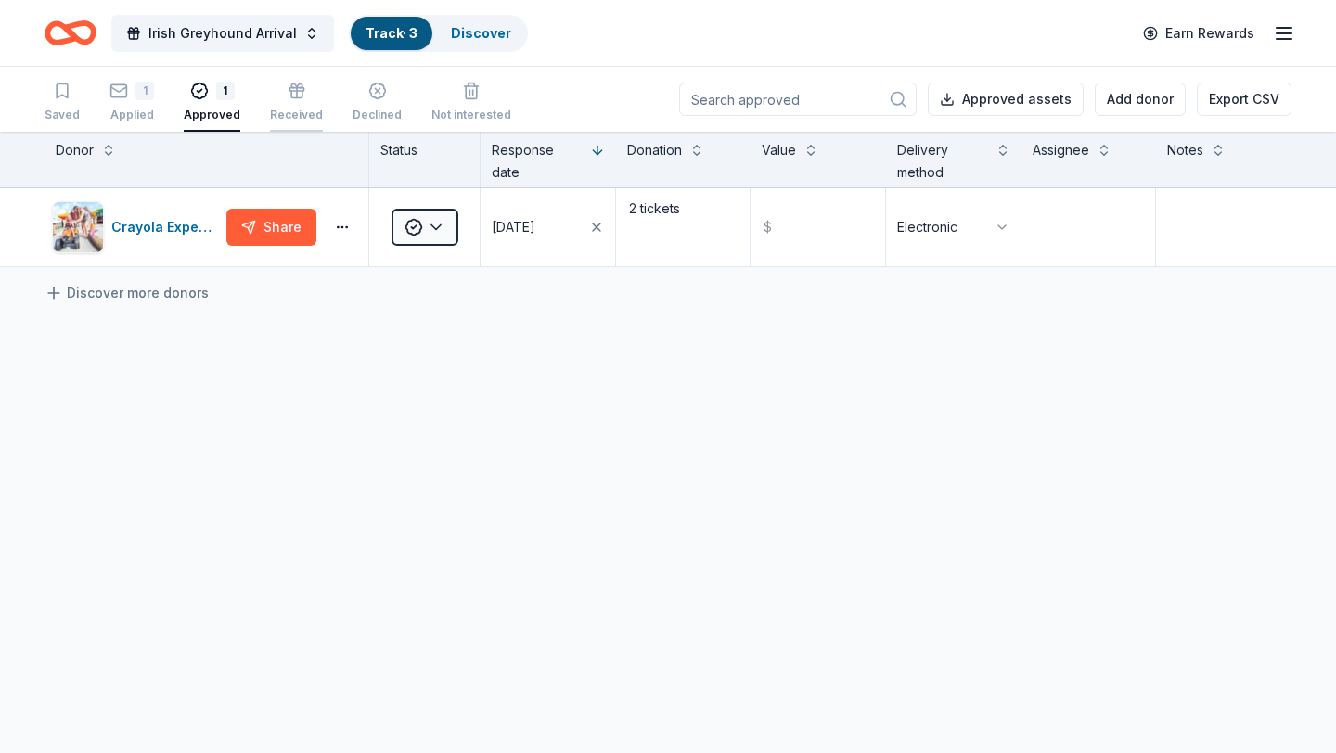
click at [289, 105] on div "Received" at bounding box center [296, 102] width 53 height 41
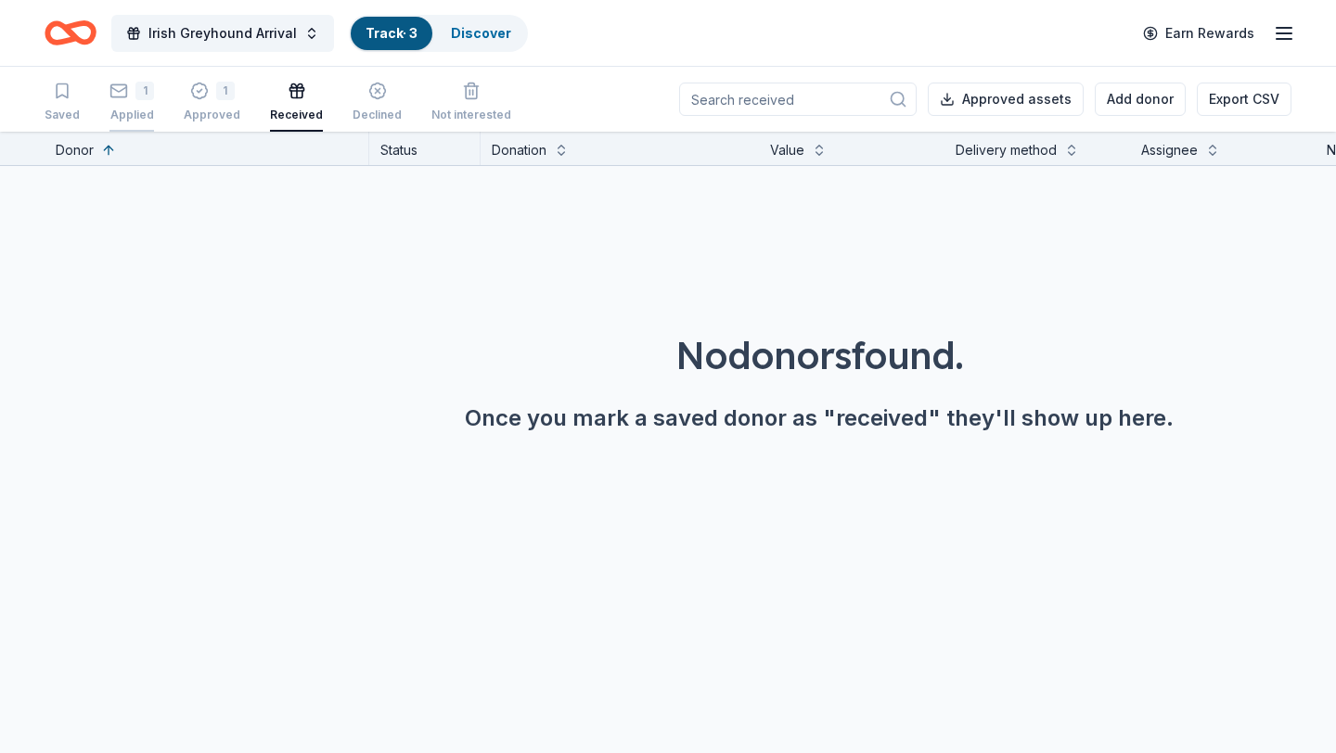
click at [118, 95] on icon "button" at bounding box center [118, 91] width 19 height 19
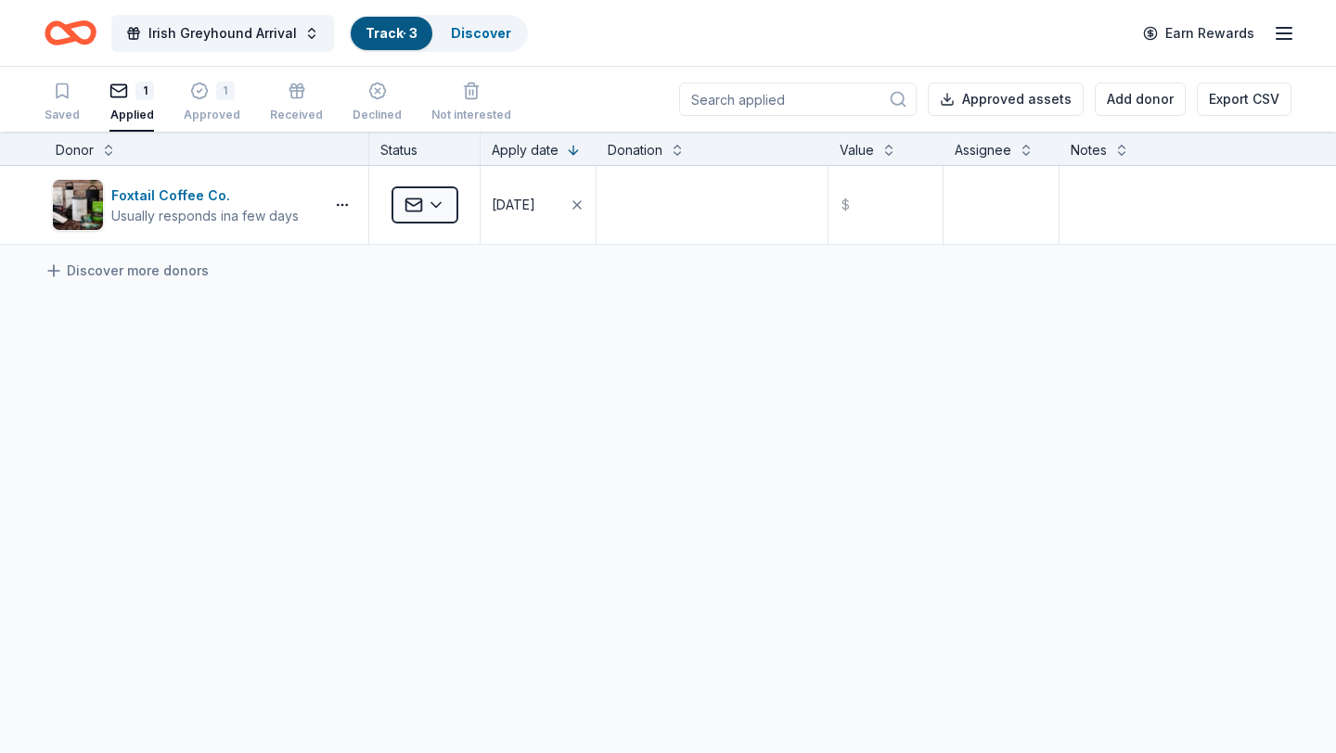
click at [87, 28] on icon "Home" at bounding box center [71, 33] width 52 height 44
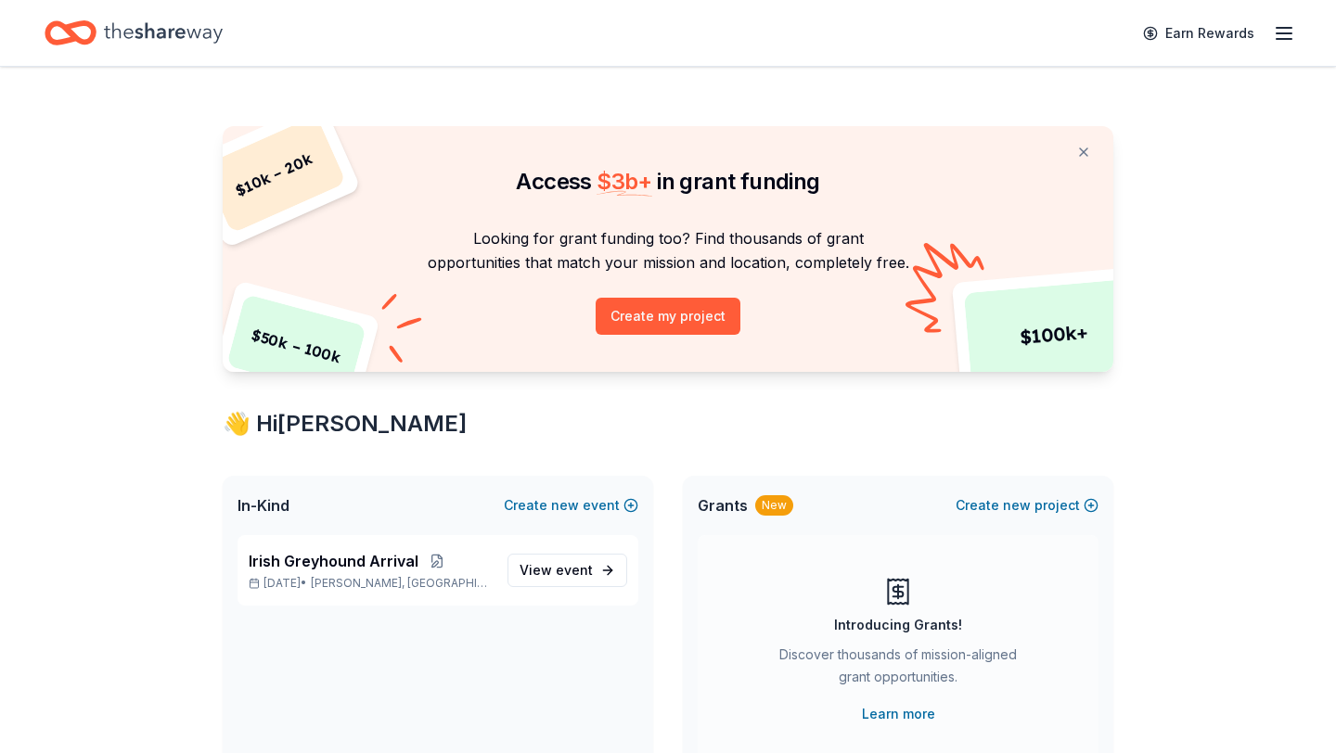
click at [137, 45] on icon "Home" at bounding box center [163, 33] width 119 height 38
